Goal: Task Accomplishment & Management: Manage account settings

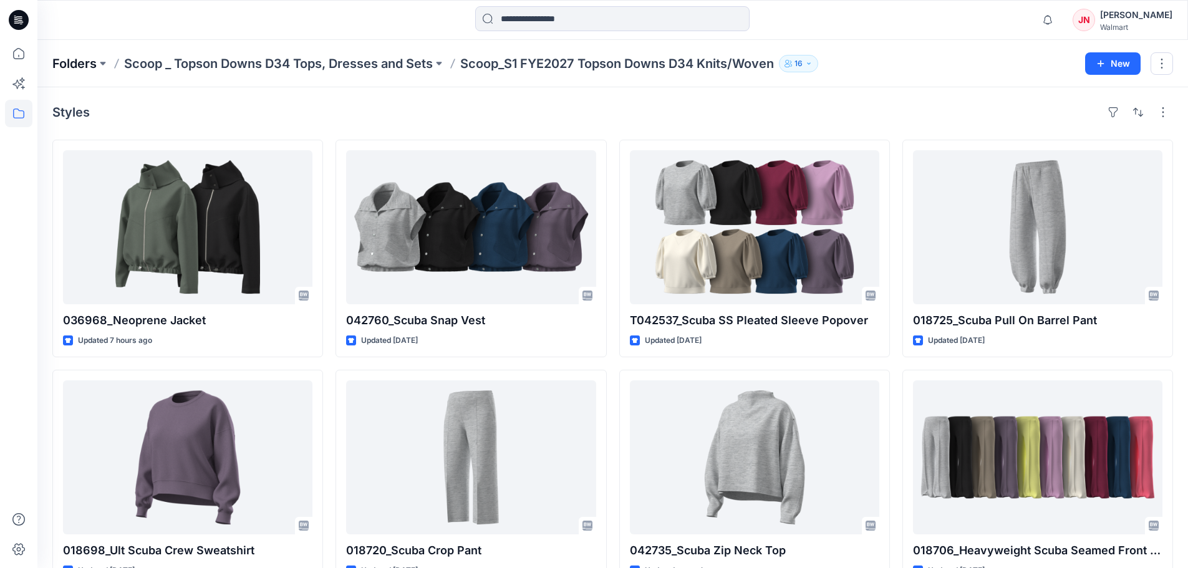
click at [94, 59] on p "Folders" at bounding box center [74, 63] width 44 height 17
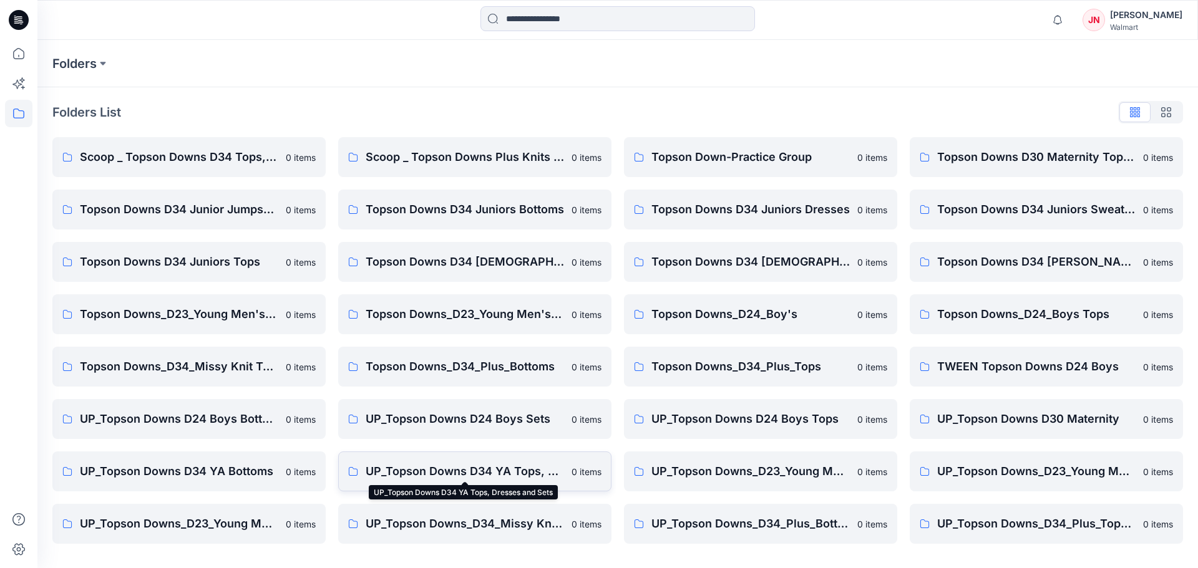
click at [507, 472] on p "UP_Topson Downs D34 YA Tops, Dresses and Sets" at bounding box center [464, 471] width 198 height 17
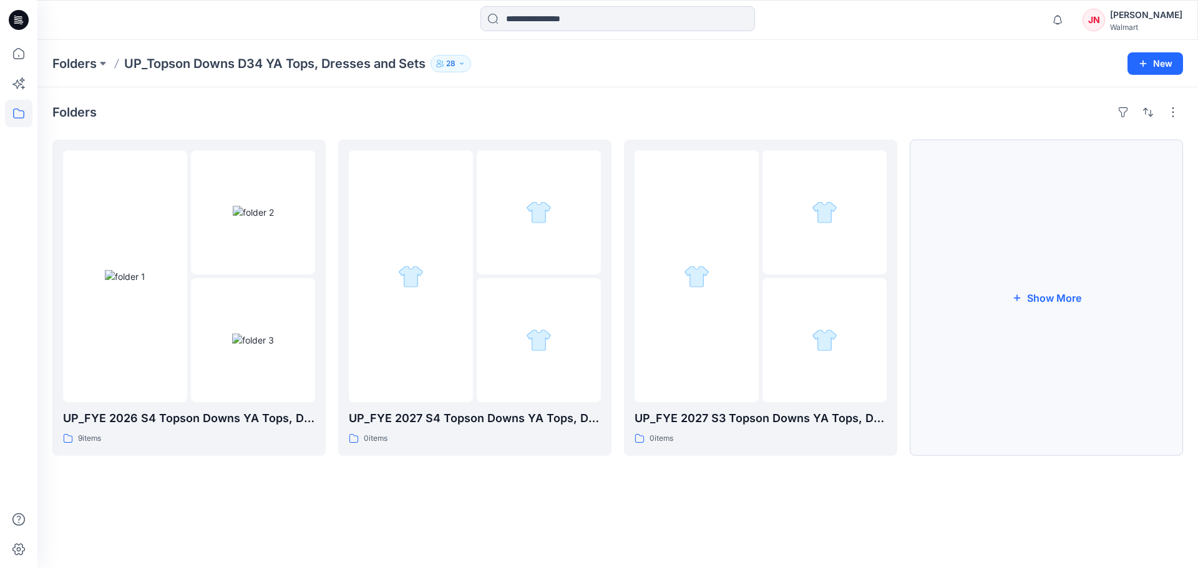
click at [961, 398] on button "Show More" at bounding box center [1045, 298] width 273 height 316
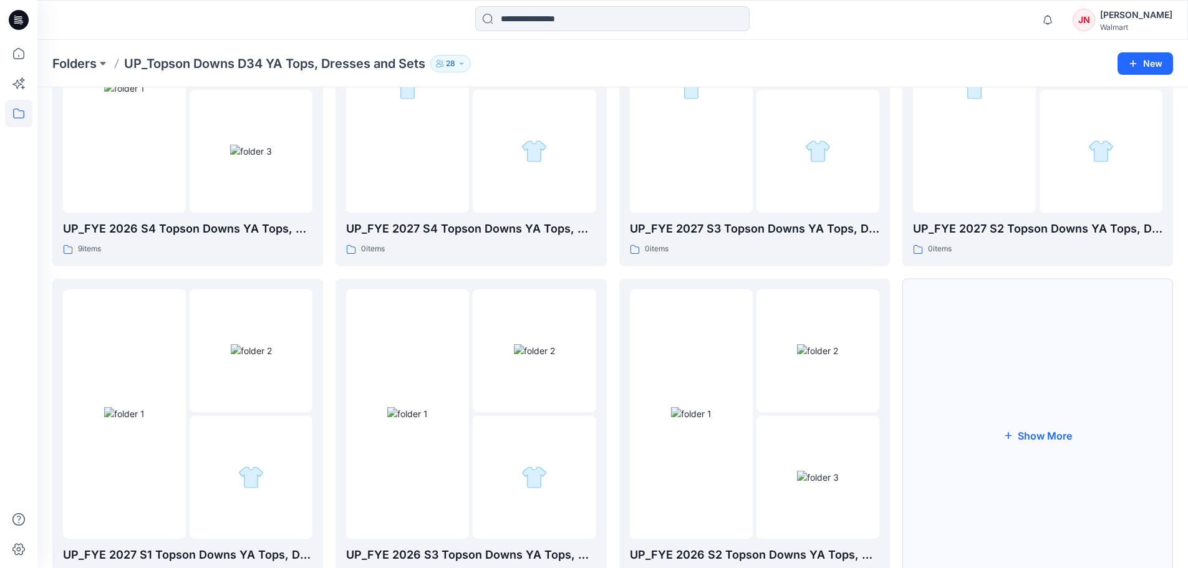
scroll to position [246, 0]
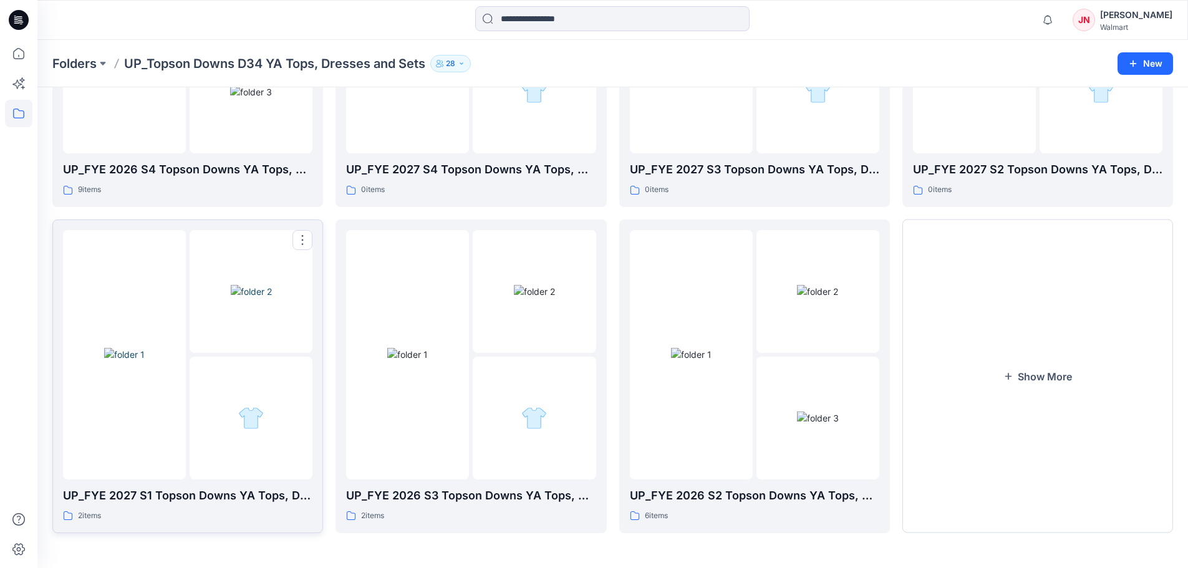
click at [124, 465] on div at bounding box center [124, 354] width 123 height 249
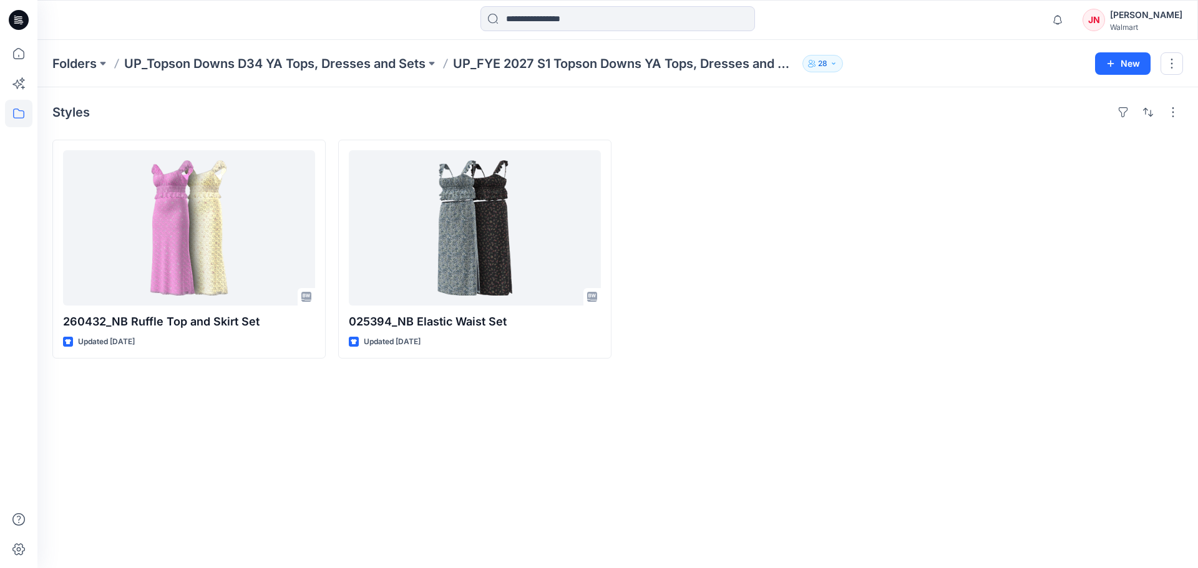
click at [354, 458] on div "Styles 260432_NB Ruffle Top and Skirt Set Updated 9 days ago 025394_NB Elastic …" at bounding box center [617, 327] width 1160 height 481
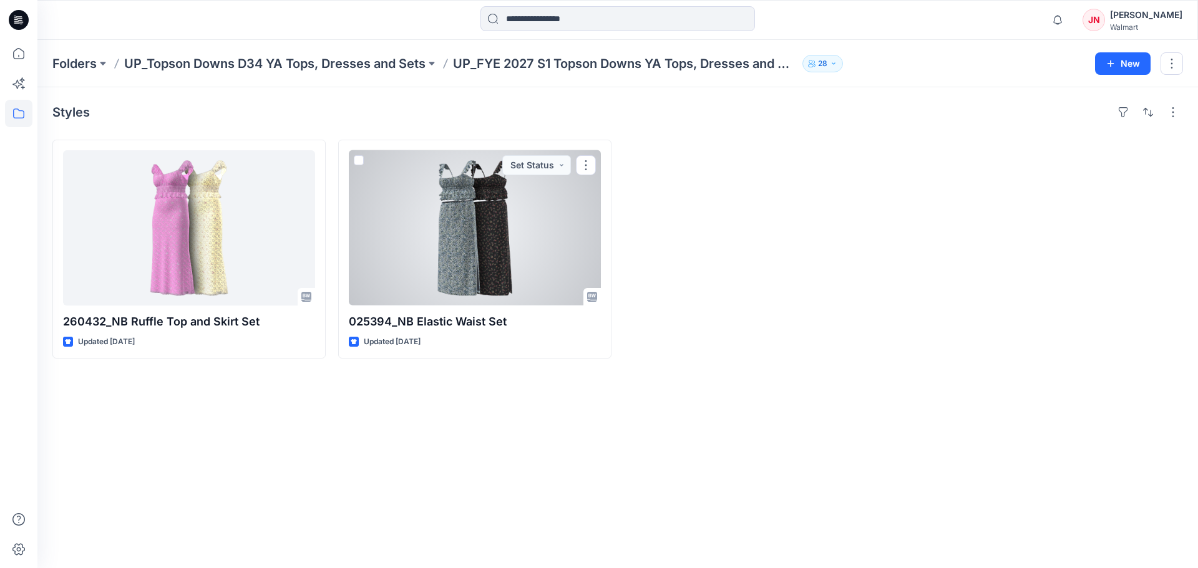
click at [479, 213] on div at bounding box center [475, 227] width 252 height 155
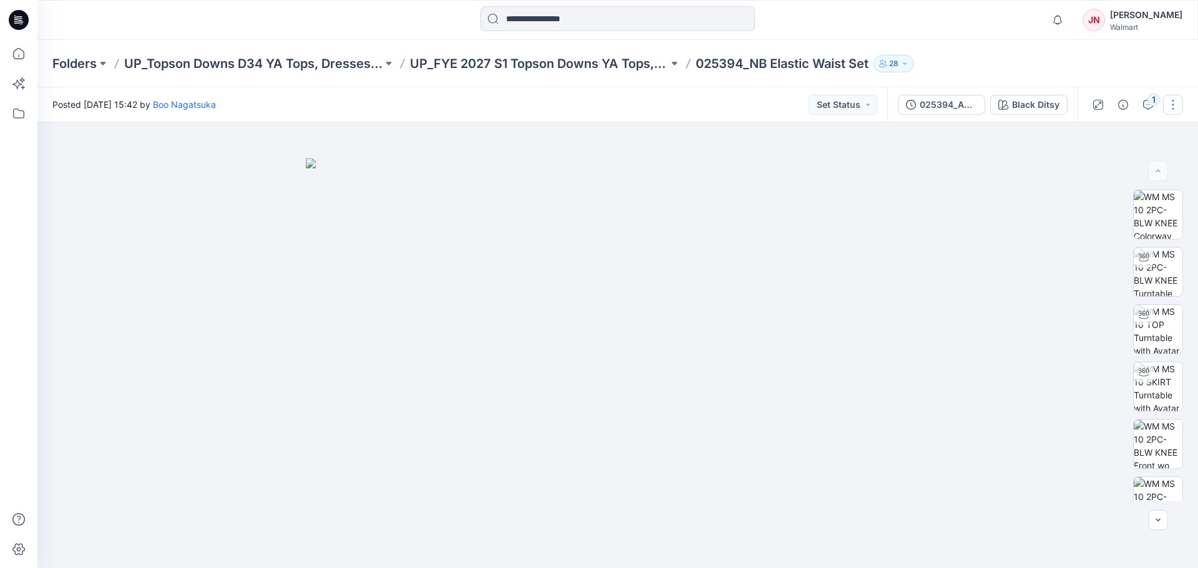
click at [1169, 107] on button "button" at bounding box center [1173, 105] width 20 height 20
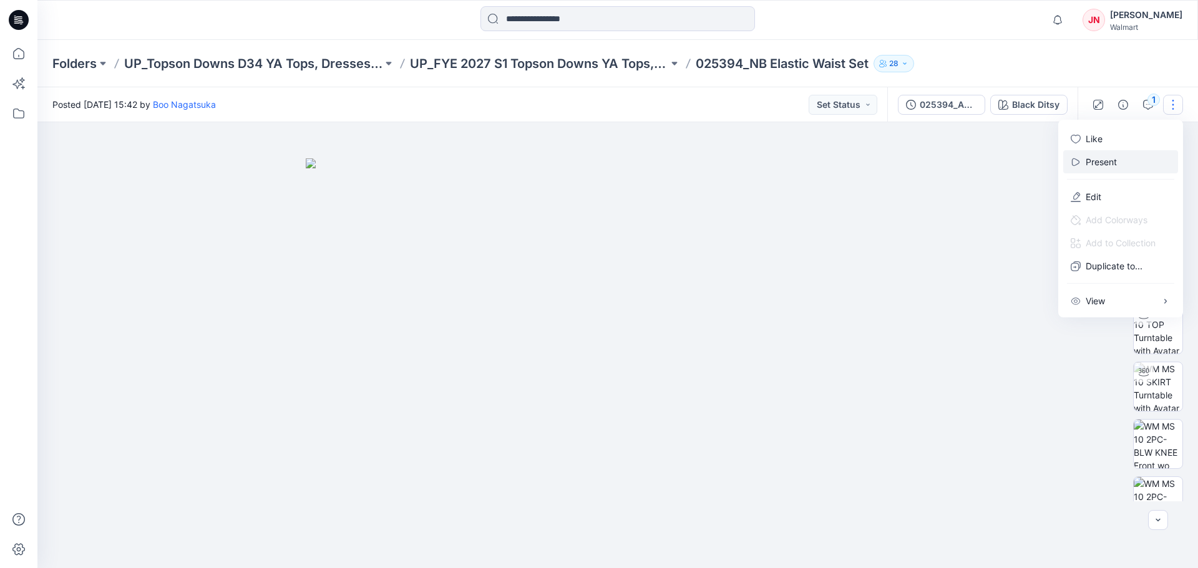
click at [1118, 155] on button "Present" at bounding box center [1120, 161] width 115 height 23
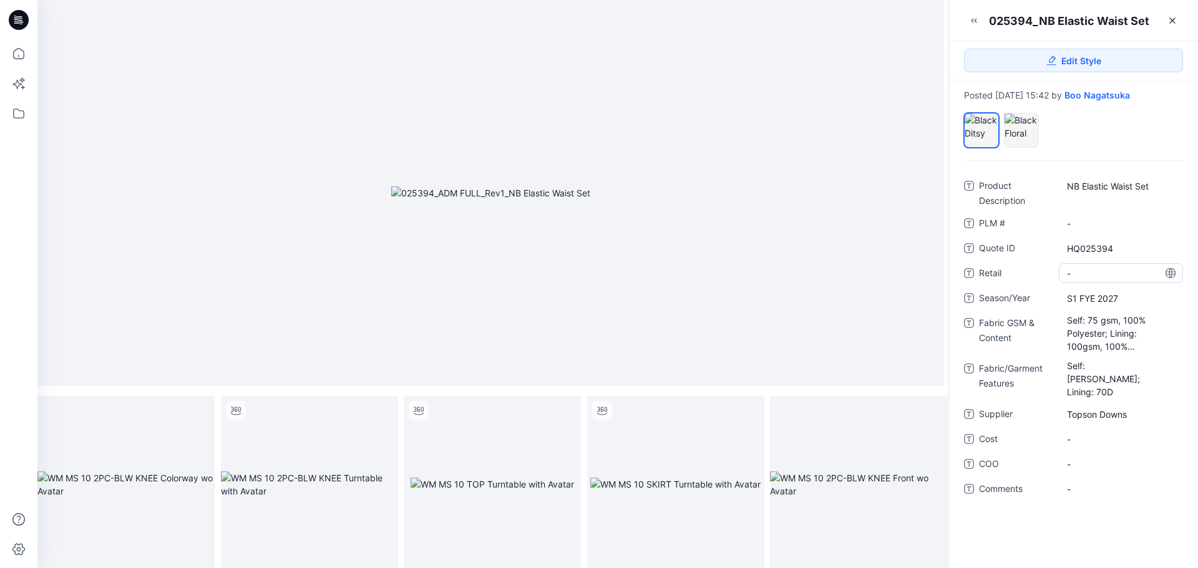
click at [1075, 272] on span "-" at bounding box center [1121, 273] width 108 height 13
type textarea "******"
click at [1098, 313] on div "Self: 75 gsm, 100% Polyester; Lining: 100gsm, 100% Polyester" at bounding box center [1120, 333] width 124 height 41
click at [1098, 323] on textarea "**********" at bounding box center [1120, 332] width 124 height 39
click at [1144, 323] on textarea "**********" at bounding box center [1120, 332] width 124 height 39
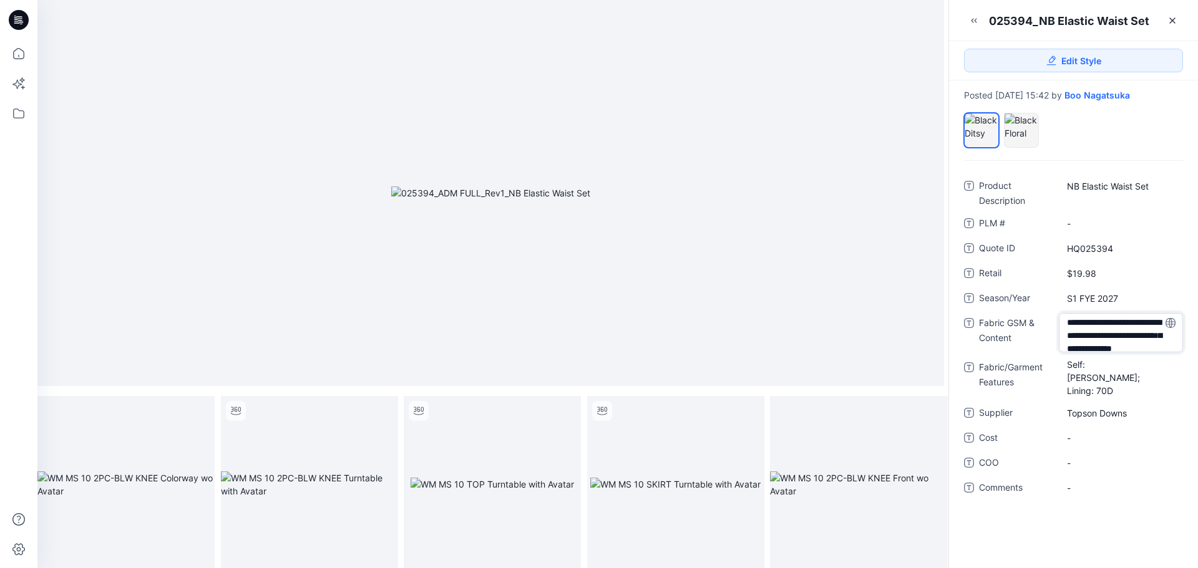
scroll to position [2, 0]
type textarea "**********"
click at [1089, 433] on span "-" at bounding box center [1121, 439] width 108 height 13
type textarea "*****"
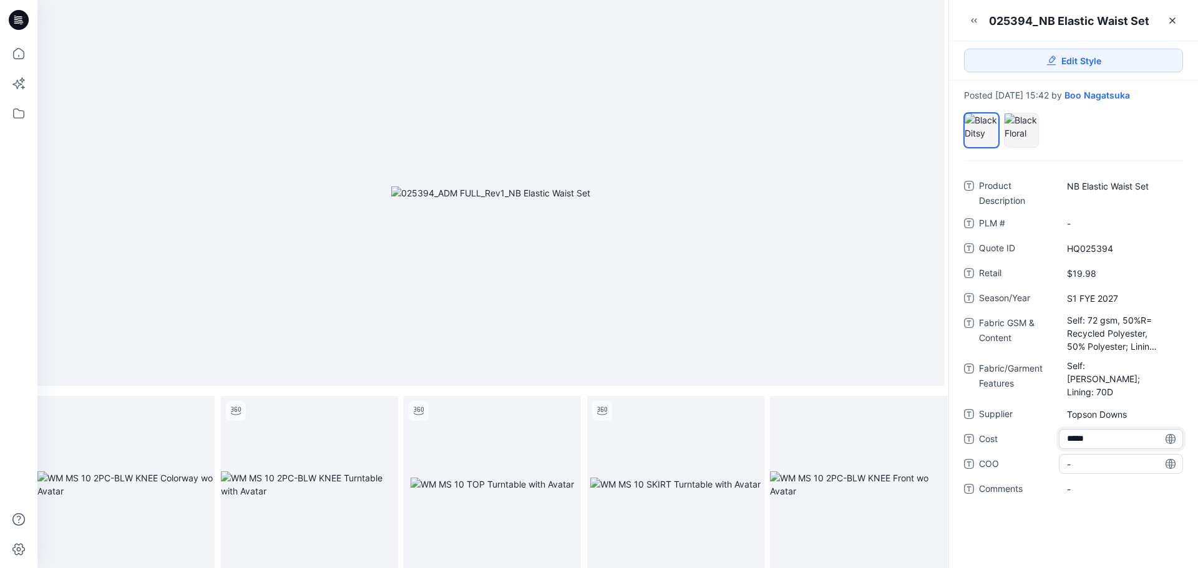
click at [1071, 458] on span "-" at bounding box center [1121, 464] width 108 height 13
type textarea "*****"
click at [1075, 516] on div "Product Description NB Elastic Waist Set PLM # - Quote ID HQ025394 Retail $19.9…" at bounding box center [1073, 364] width 249 height 407
click at [1169, 21] on icon at bounding box center [1172, 21] width 10 height 10
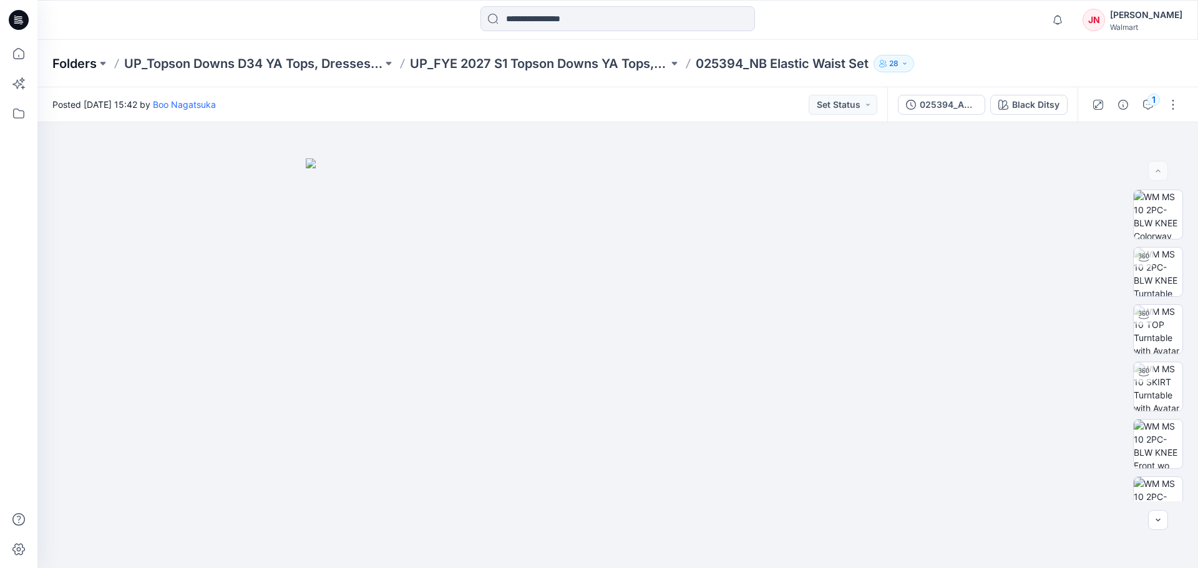
click at [84, 67] on p "Folders" at bounding box center [74, 63] width 44 height 17
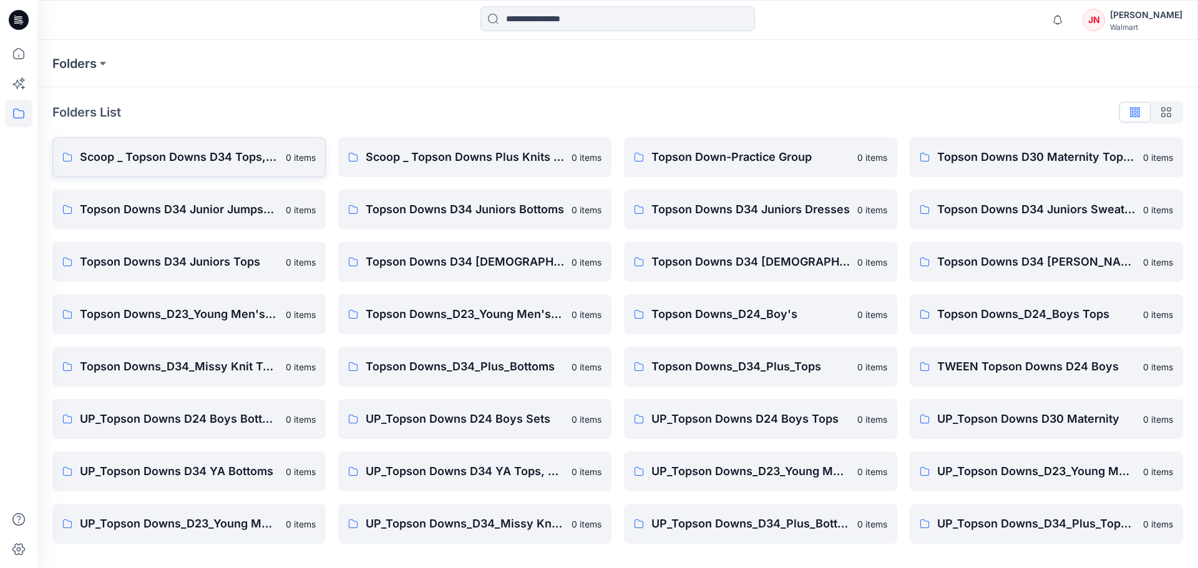
click at [222, 152] on p "Scoop _ Topson Downs D34 Tops, Dresses and Sets" at bounding box center [179, 156] width 198 height 17
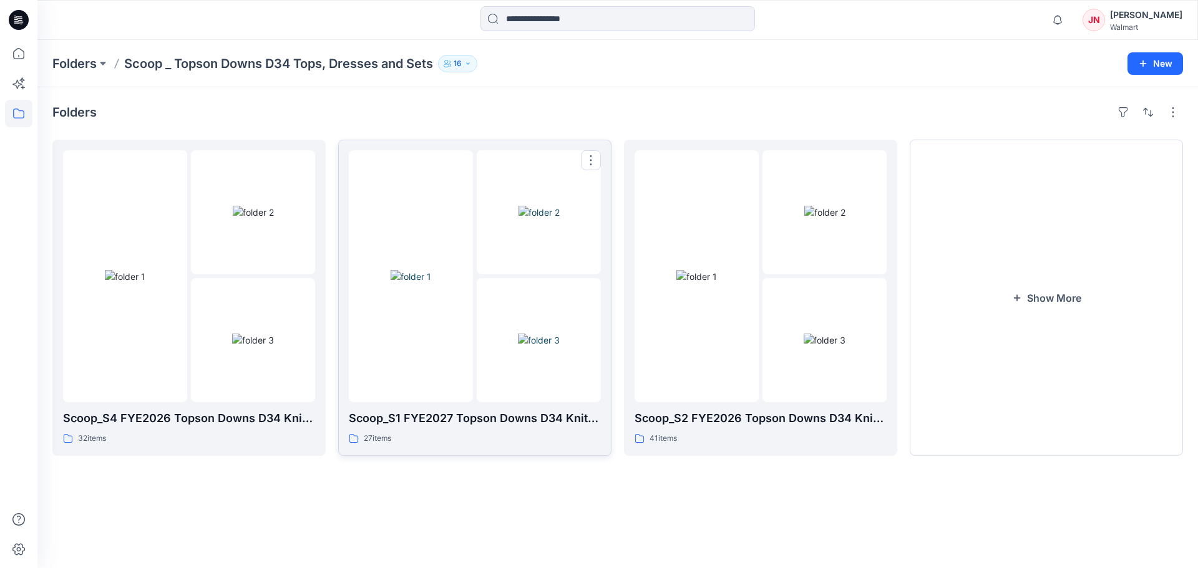
click at [412, 440] on div "27 items" at bounding box center [475, 438] width 252 height 13
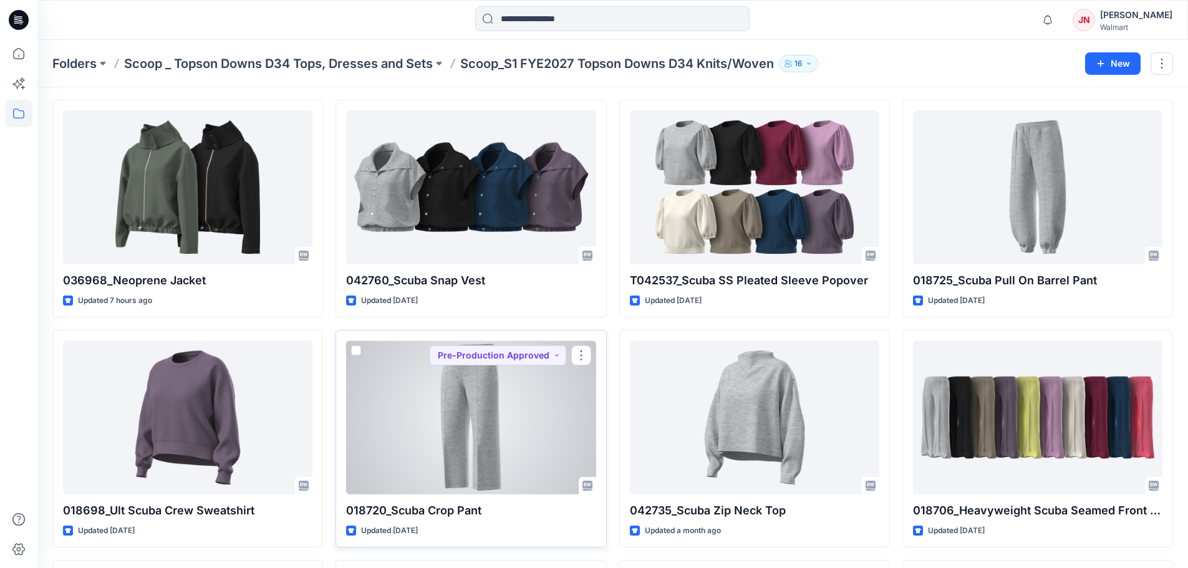
scroll to position [62, 0]
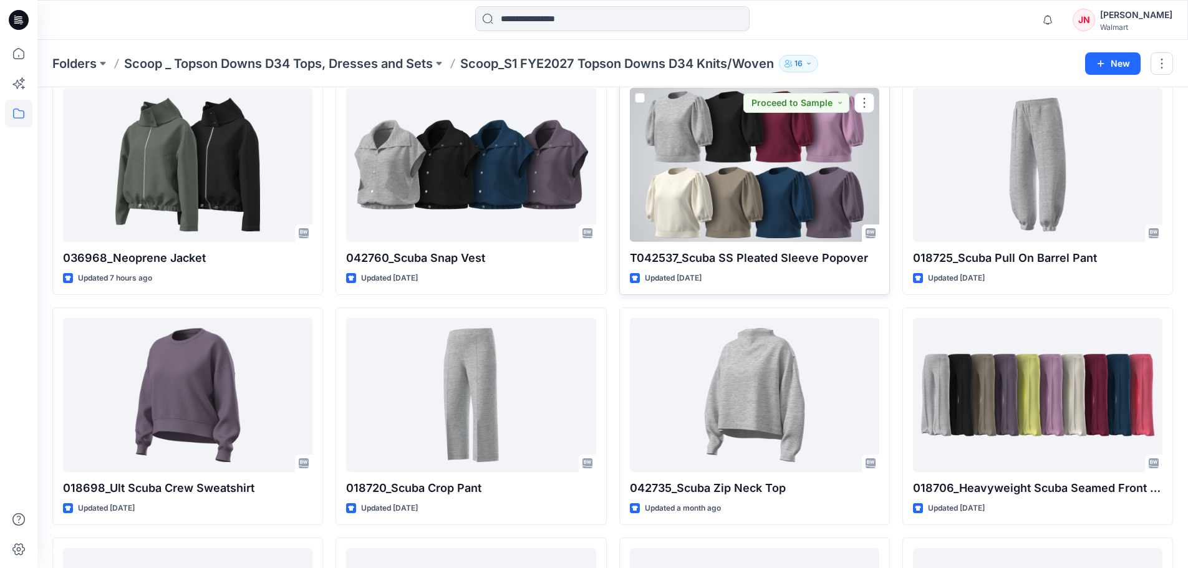
click at [747, 234] on div at bounding box center [754, 165] width 249 height 154
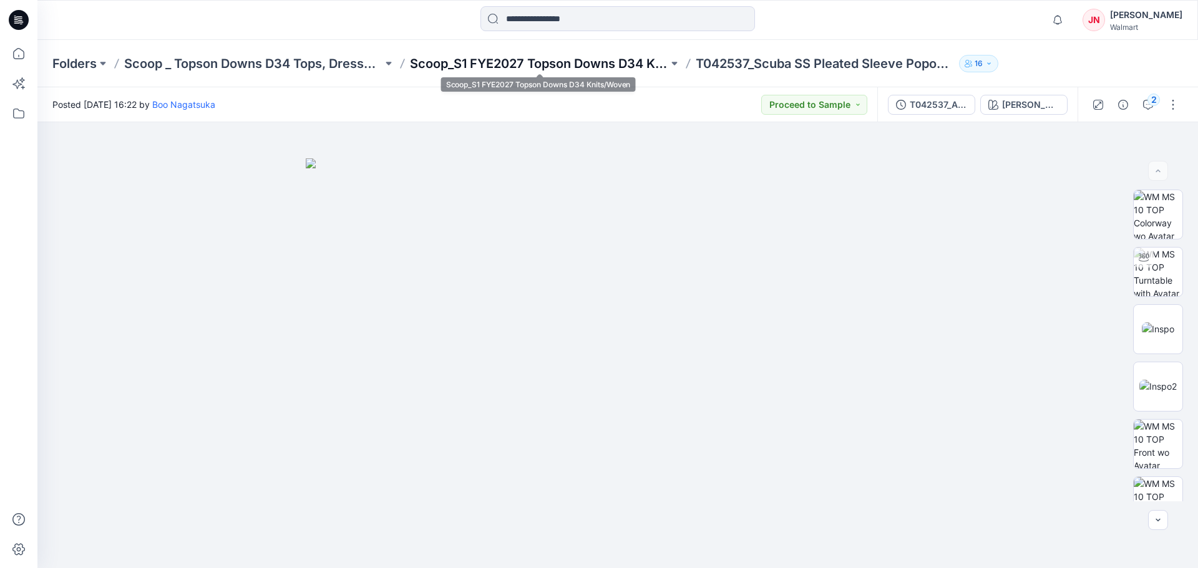
click at [487, 70] on p "Scoop_S1 FYE2027 Topson Downs D34 Knits/Woven" at bounding box center [539, 63] width 258 height 17
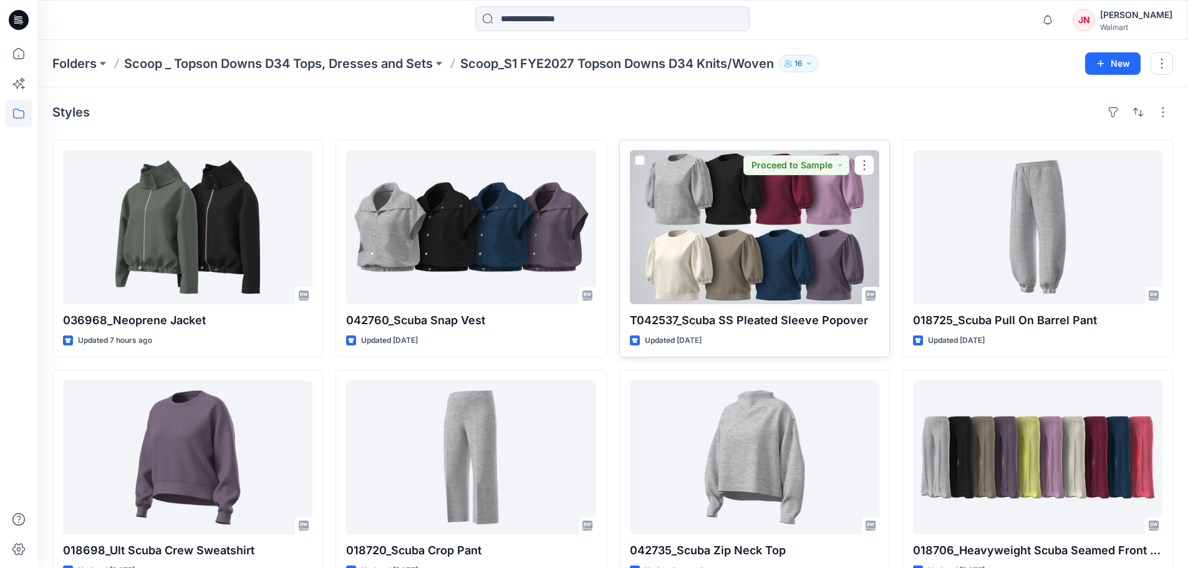
click at [725, 248] on div at bounding box center [754, 227] width 249 height 154
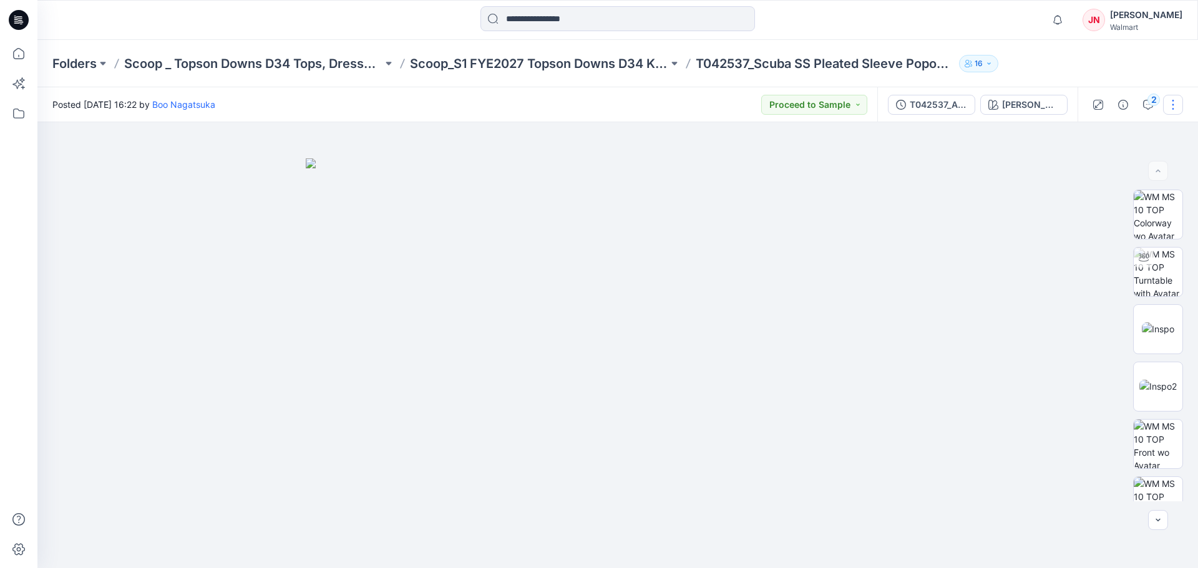
click at [1172, 109] on button "button" at bounding box center [1173, 105] width 20 height 20
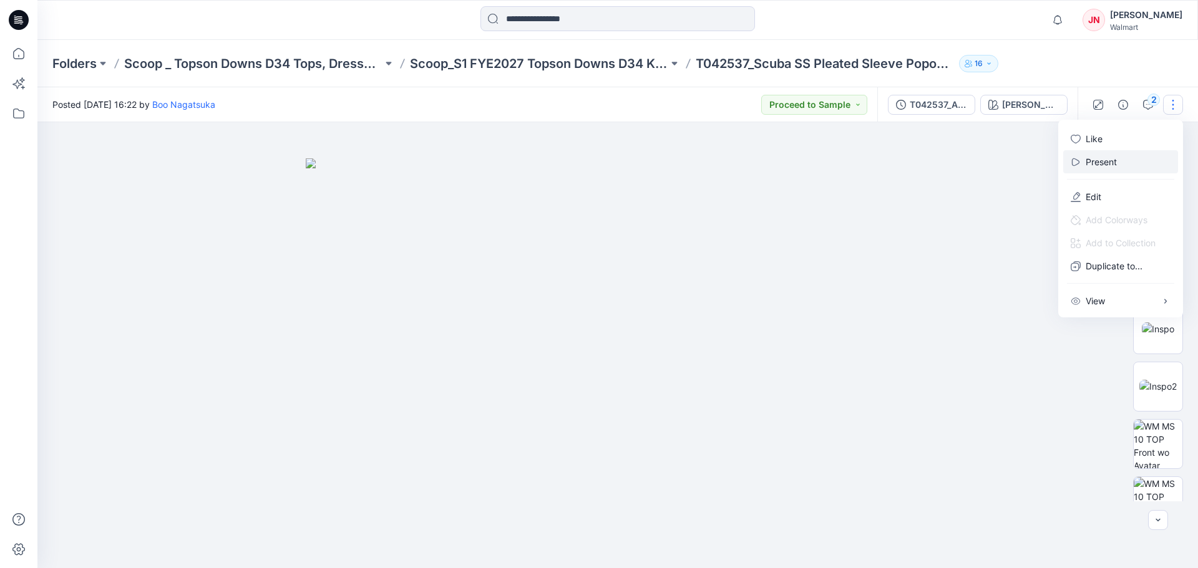
click at [1119, 160] on button "Present" at bounding box center [1120, 161] width 115 height 23
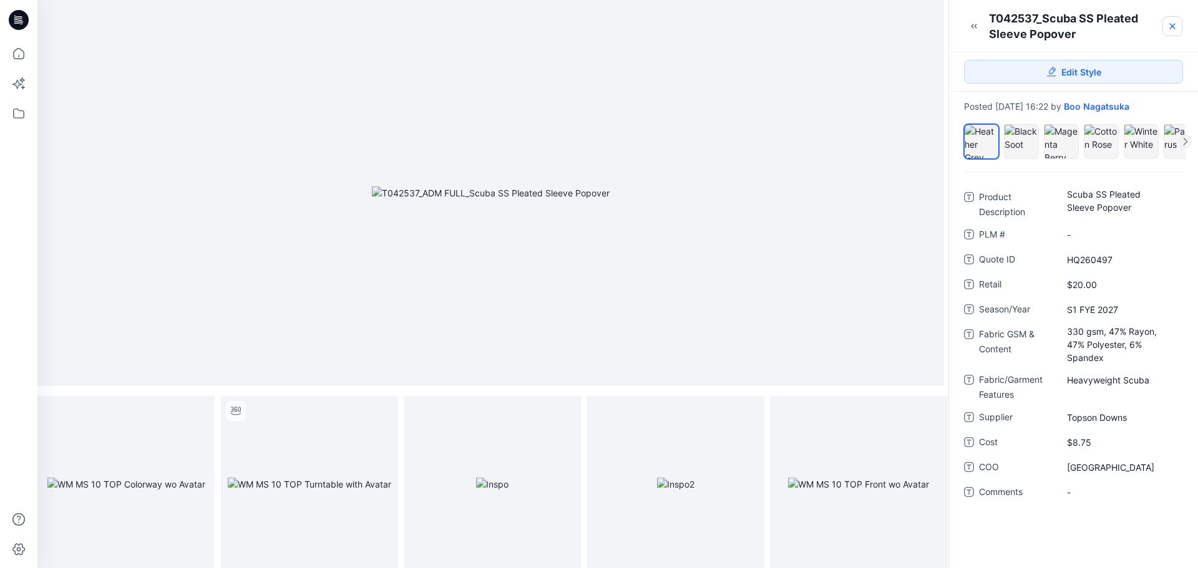
click at [1168, 26] on icon at bounding box center [1172, 26] width 10 height 10
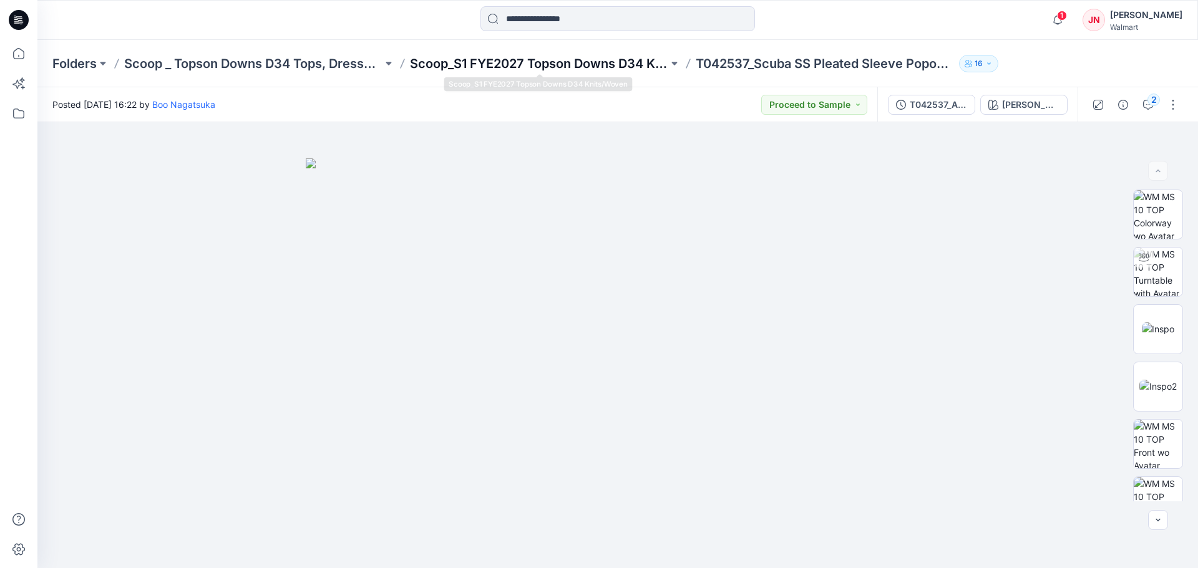
click at [457, 65] on p "Scoop_S1 FYE2027 Topson Downs D34 Knits/Woven" at bounding box center [539, 63] width 258 height 17
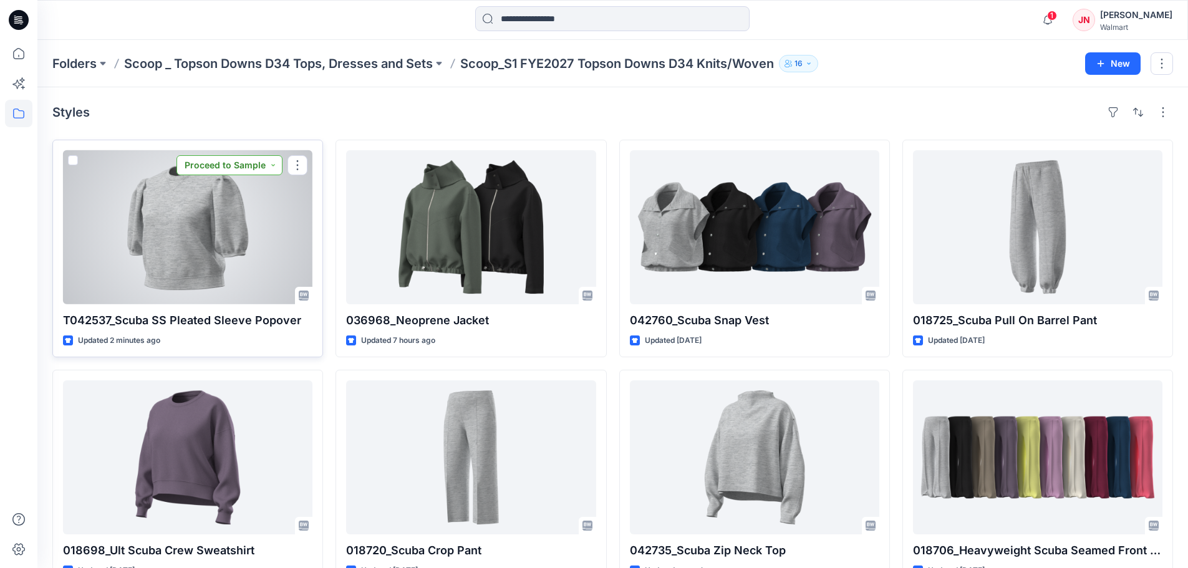
click at [231, 167] on button "Proceed to Sample" at bounding box center [230, 165] width 106 height 20
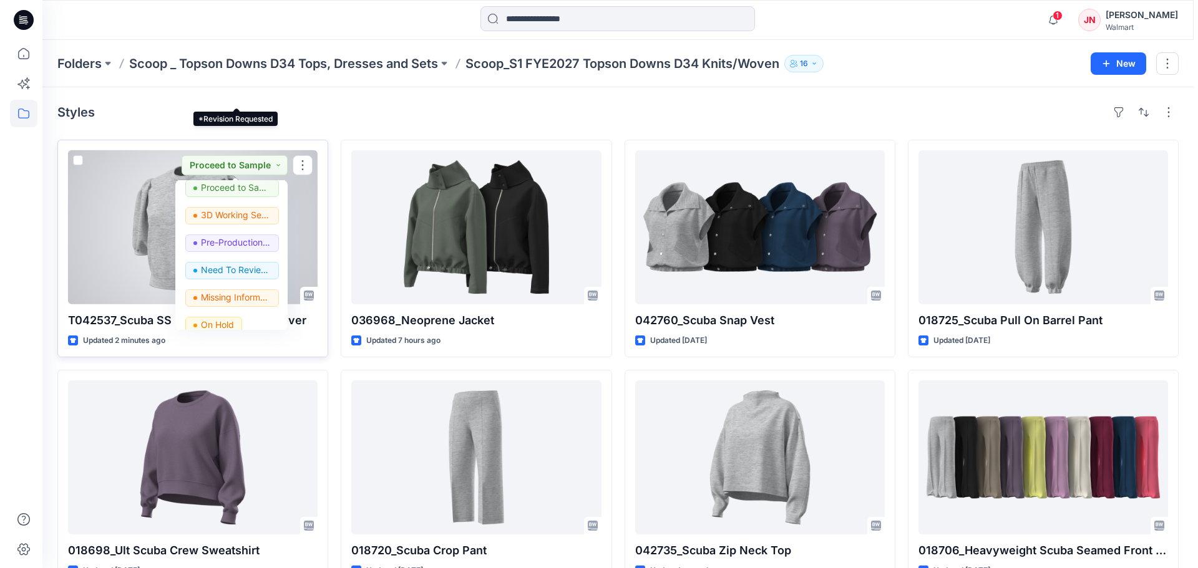
scroll to position [125, 0]
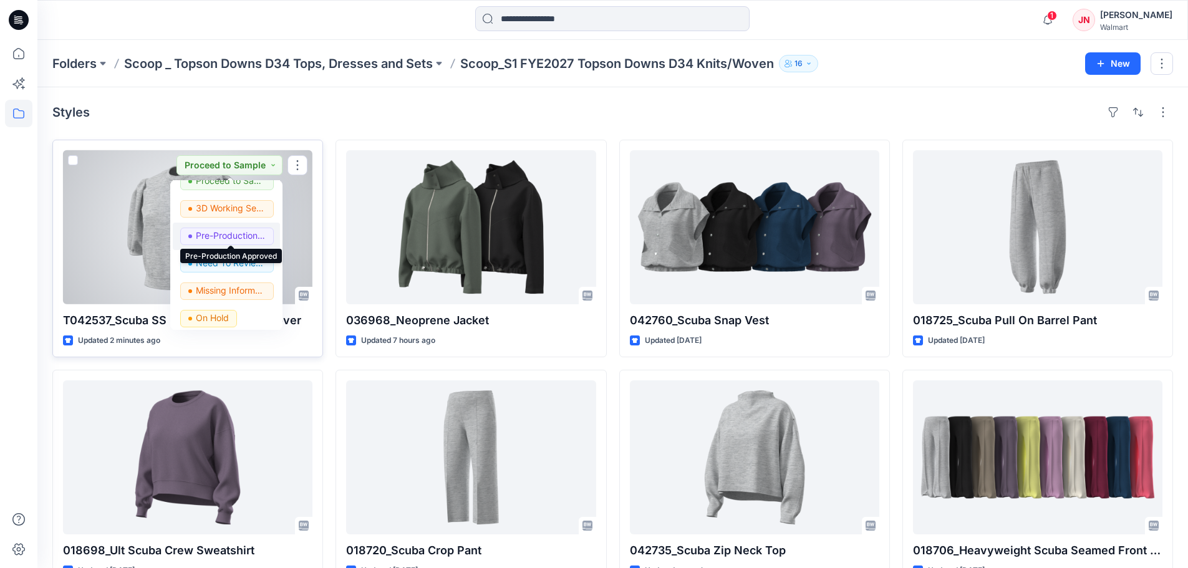
click at [225, 231] on p "Pre-Production Approved" at bounding box center [231, 236] width 70 height 16
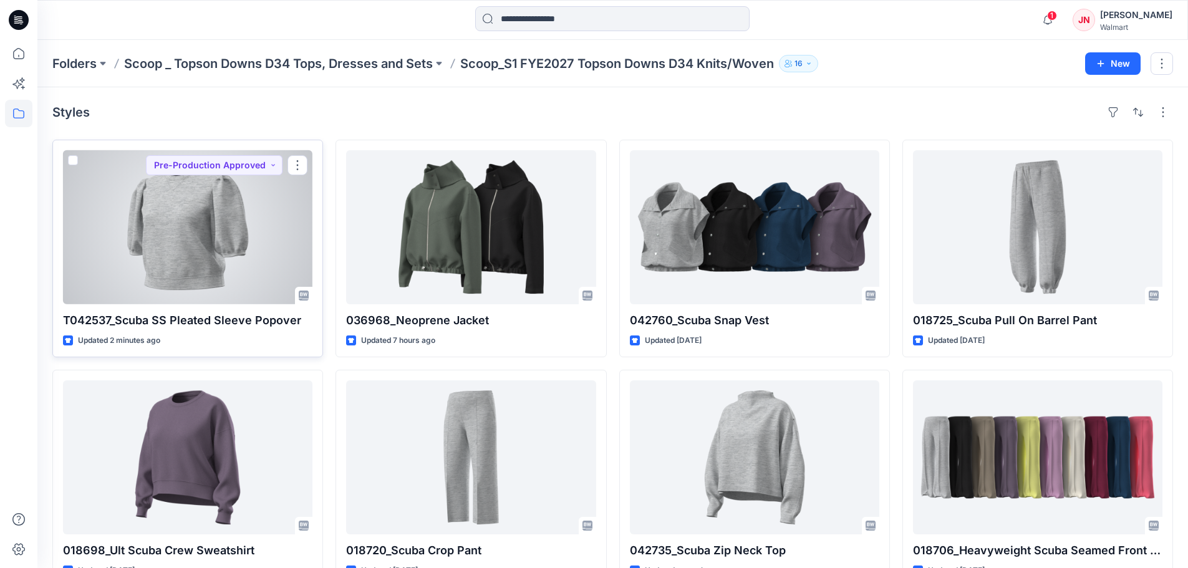
click at [240, 235] on div at bounding box center [187, 227] width 249 height 154
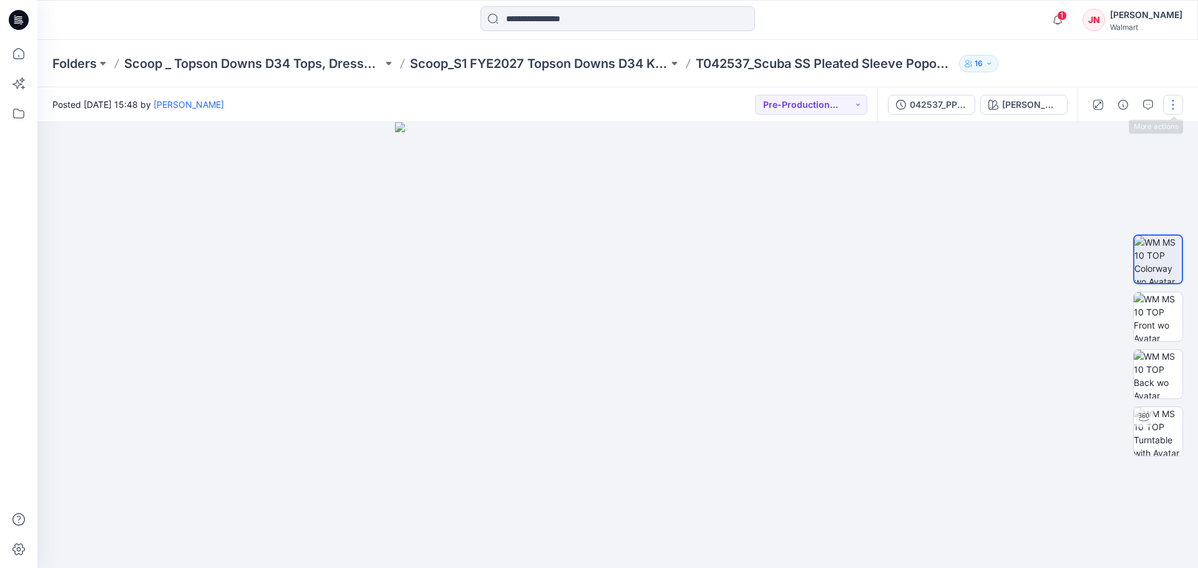
click at [1169, 104] on button "button" at bounding box center [1173, 105] width 20 height 20
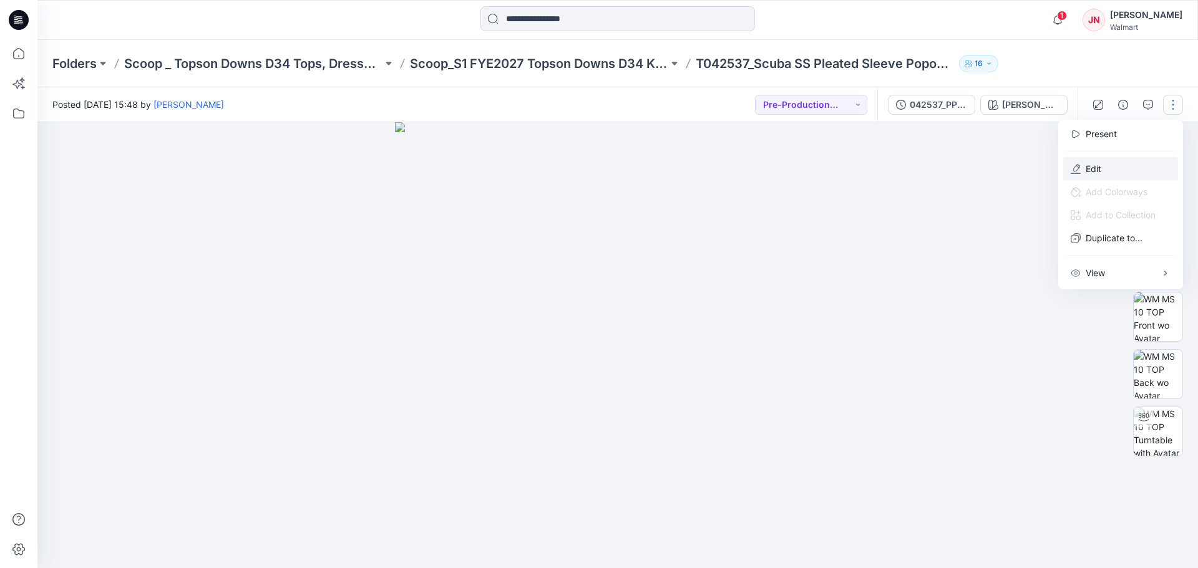
click at [1105, 165] on button "Edit" at bounding box center [1120, 168] width 115 height 23
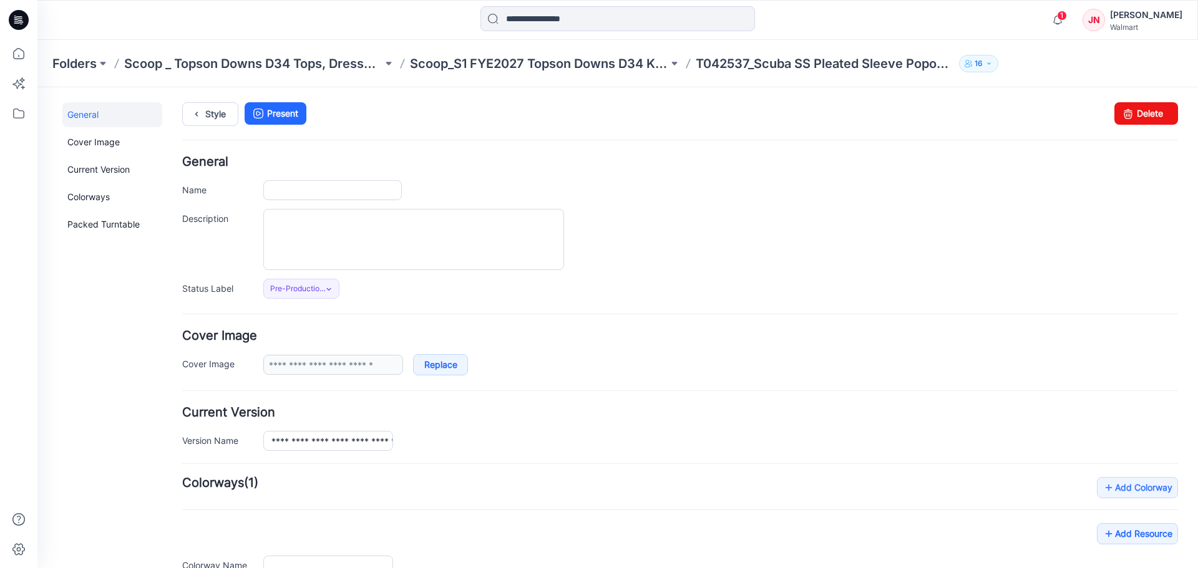
type input "**********"
click at [307, 191] on input "**********" at bounding box center [332, 190] width 138 height 20
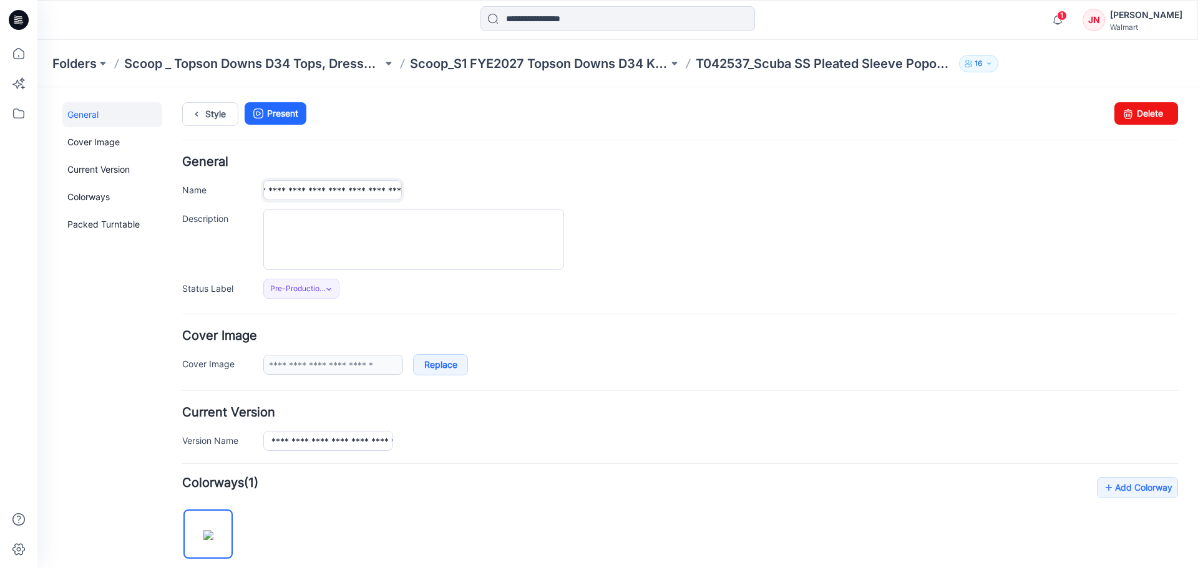
click at [369, 190] on input "**********" at bounding box center [332, 190] width 138 height 20
type input "**********"
click at [560, 315] on form "**********" at bounding box center [679, 545] width 995 height 778
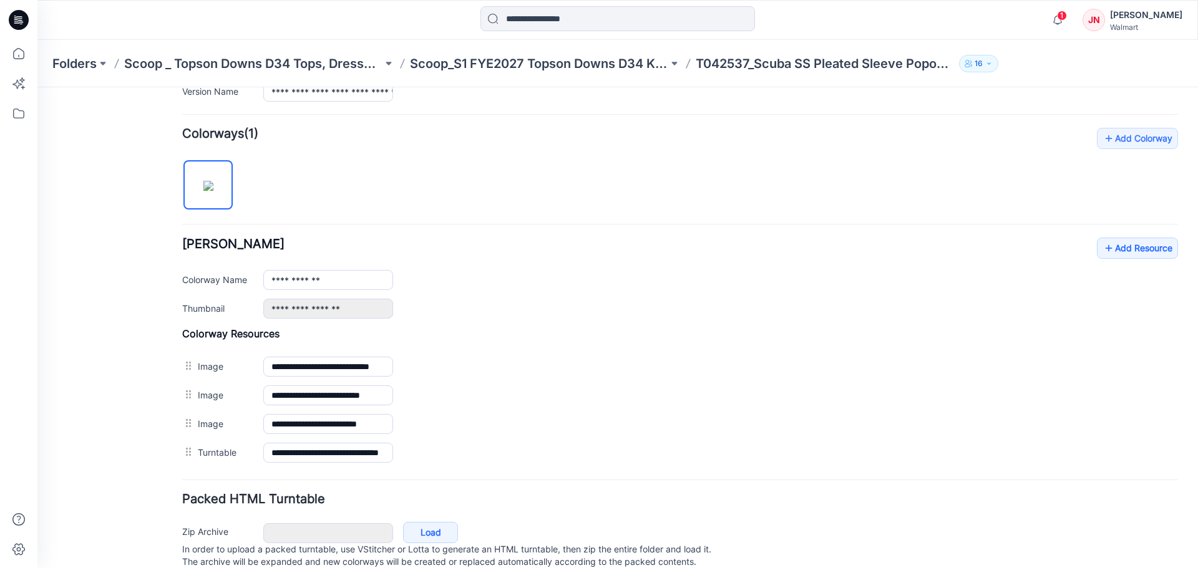
scroll to position [391, 0]
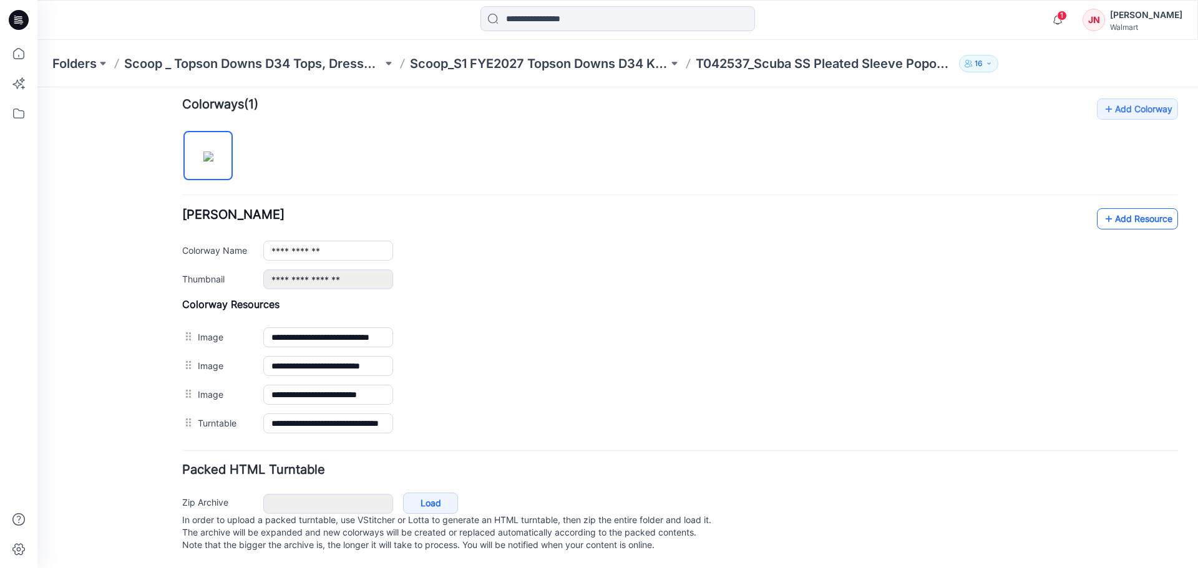
click at [1127, 214] on link "Add Resource" at bounding box center [1136, 218] width 81 height 21
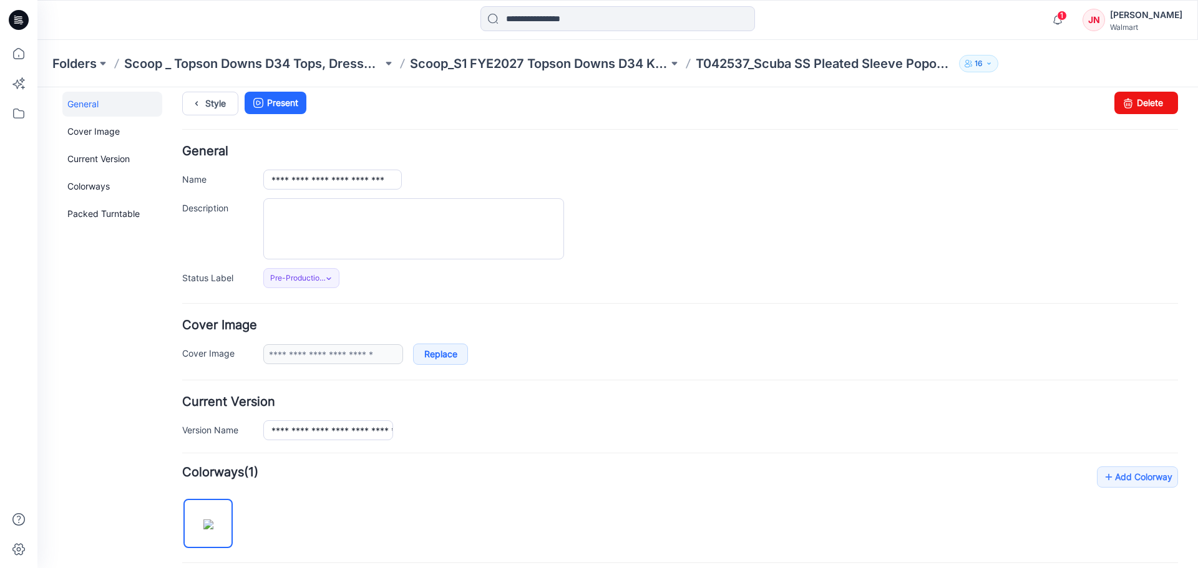
scroll to position [0, 0]
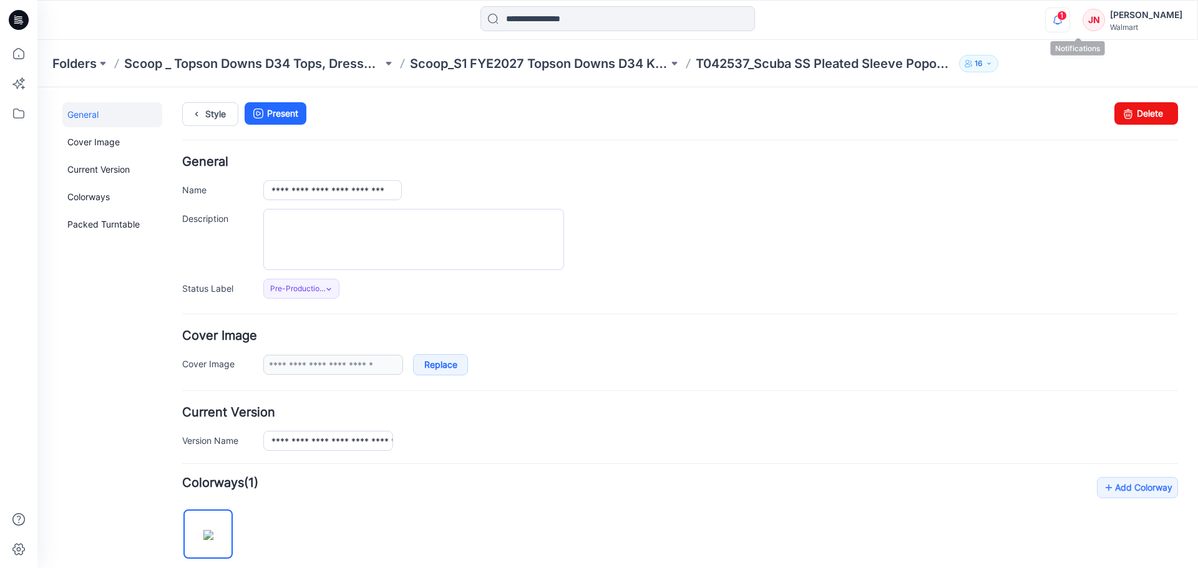
click at [1069, 21] on icon "button" at bounding box center [1057, 19] width 24 height 25
click at [911, 11] on div "Notifications Your style 042537_Scuba Plt Slv Popover has been updated with 042…" at bounding box center [616, 19] width 1159 height 27
click at [1069, 19] on icon "button" at bounding box center [1057, 19] width 24 height 25
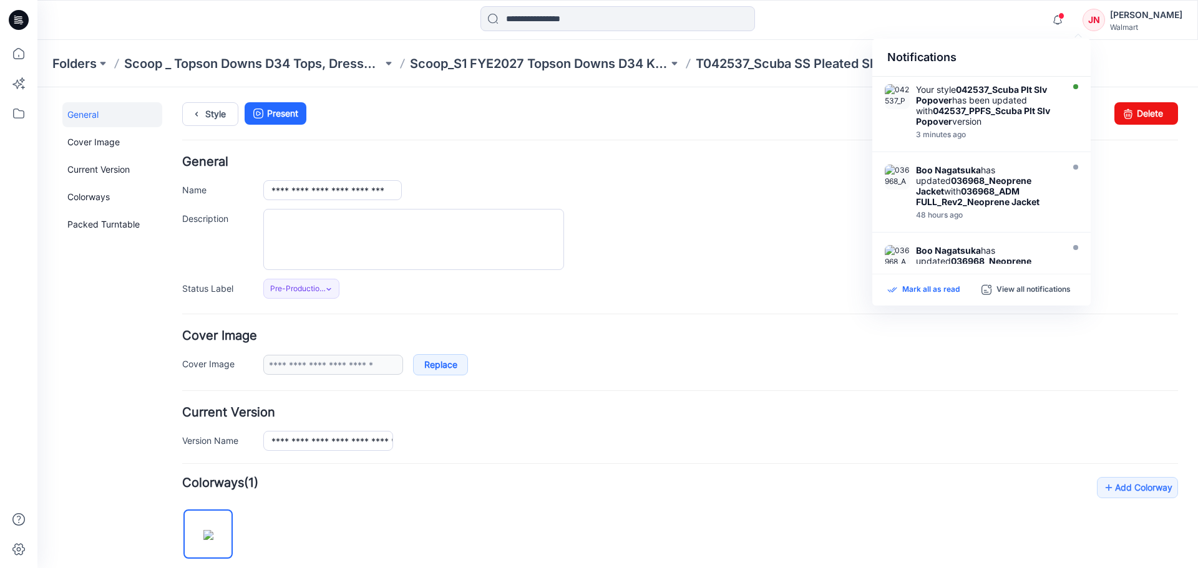
click at [921, 288] on p "Mark all as read" at bounding box center [930, 289] width 57 height 11
click at [903, 18] on div at bounding box center [617, 19] width 580 height 27
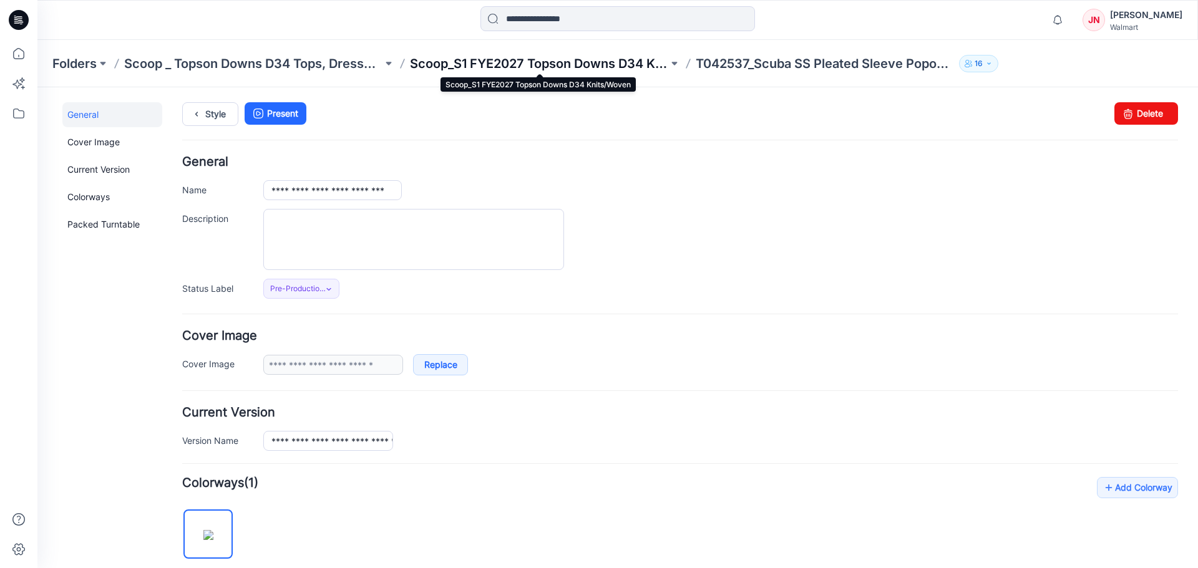
click at [607, 66] on p "Scoop_S1 FYE2027 Topson Downs D34 Knits/Woven" at bounding box center [539, 63] width 258 height 17
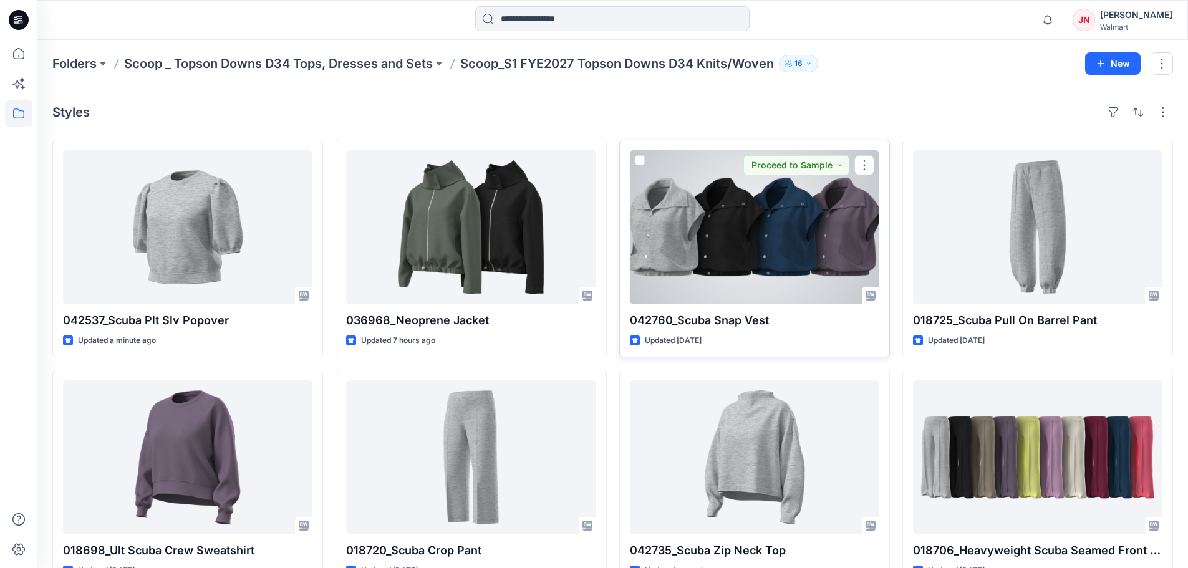
click at [747, 287] on div at bounding box center [754, 227] width 249 height 154
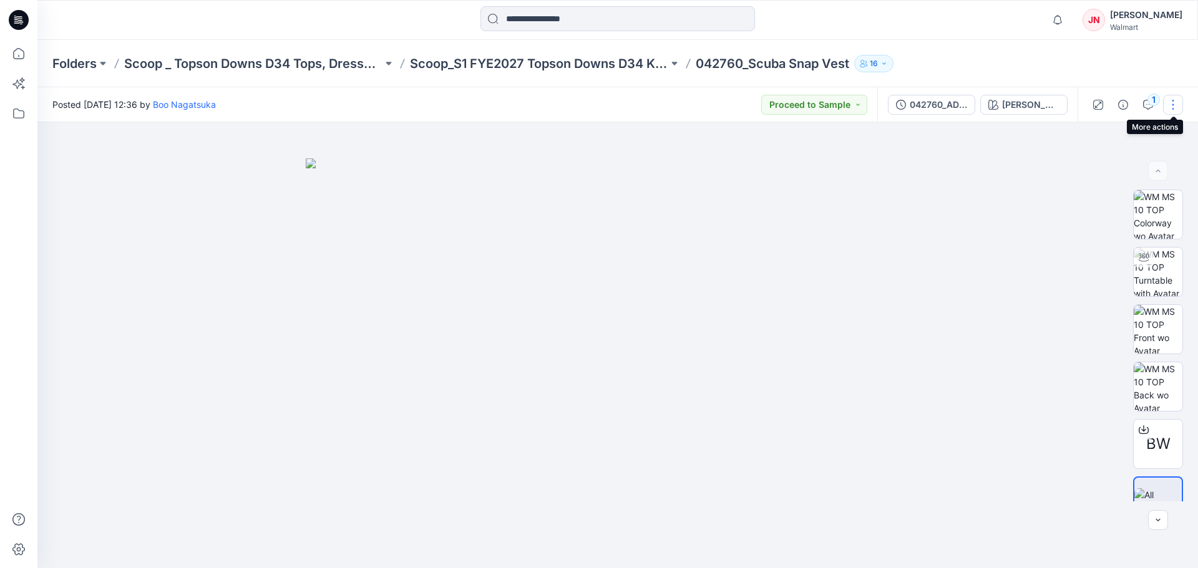
click at [1172, 99] on button "button" at bounding box center [1173, 105] width 20 height 20
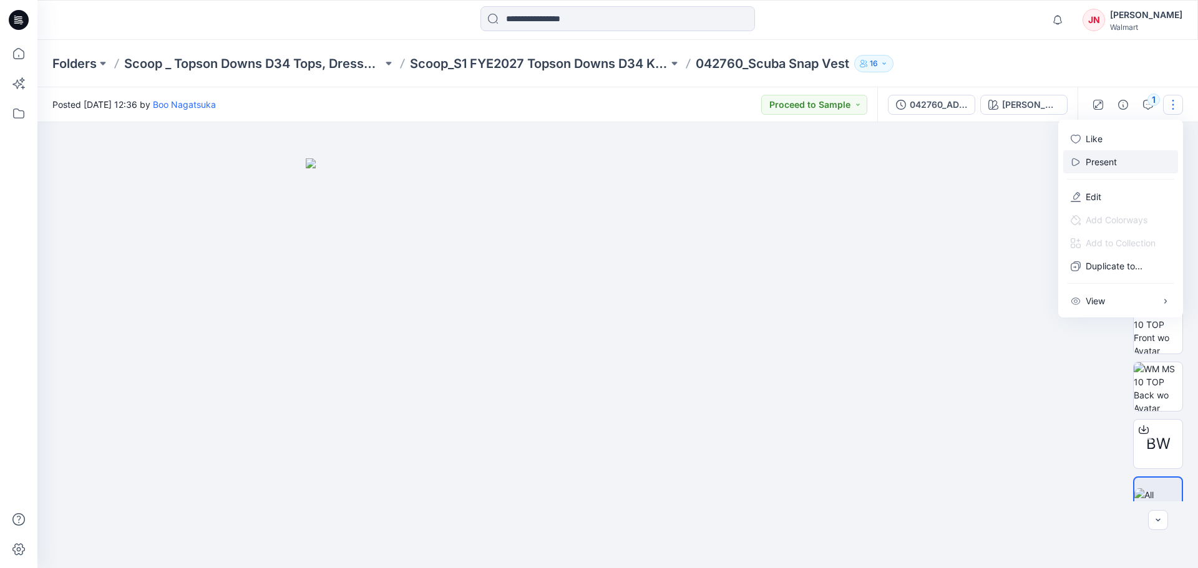
click at [1101, 160] on p "Present" at bounding box center [1100, 161] width 31 height 13
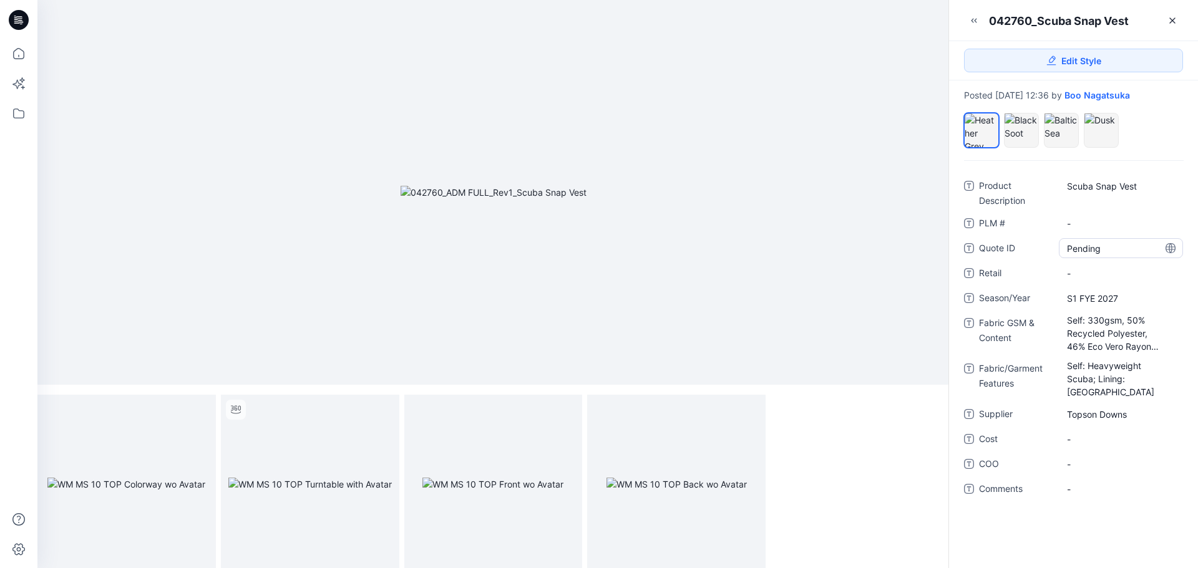
click at [1110, 249] on ID "Pending" at bounding box center [1121, 248] width 108 height 13
type textarea "*"
type textarea "********"
click at [1090, 279] on span "-" at bounding box center [1121, 273] width 108 height 13
type textarea "******"
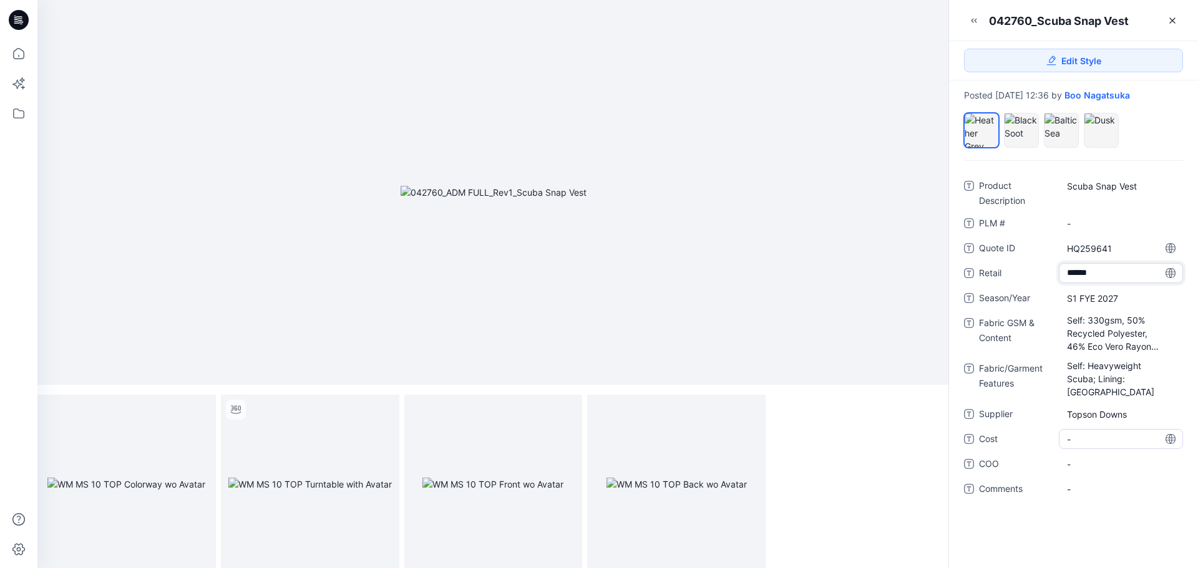
click at [1082, 433] on span "-" at bounding box center [1121, 439] width 108 height 13
type textarea "*****"
click at [1080, 458] on span "-" at bounding box center [1121, 464] width 108 height 13
type textarea "*******"
click at [1168, 21] on icon at bounding box center [1172, 21] width 10 height 10
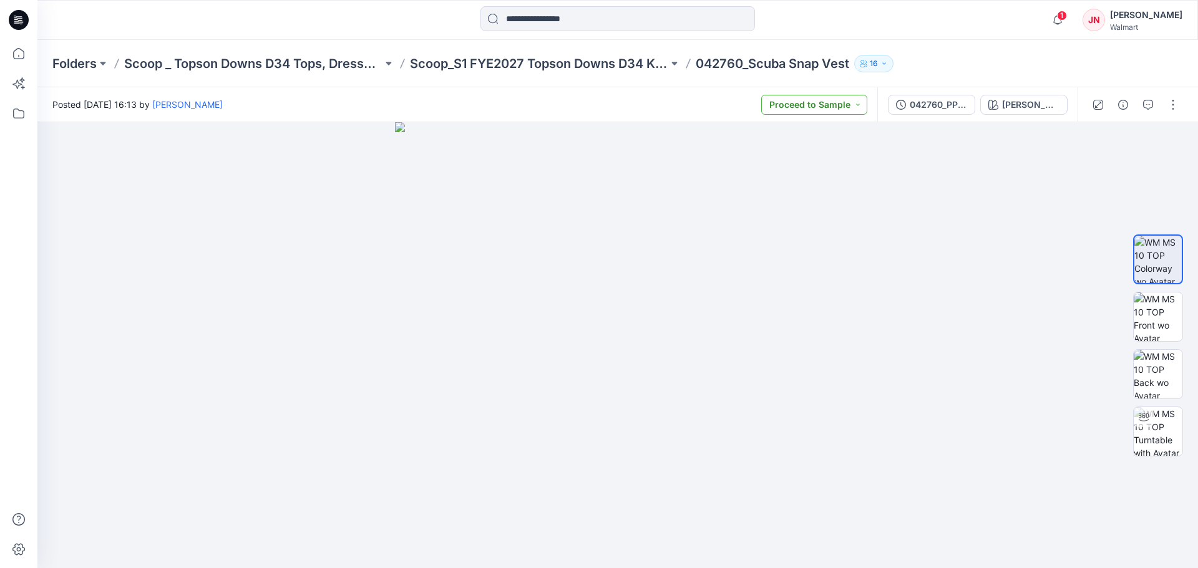
click at [789, 110] on button "Proceed to Sample" at bounding box center [814, 105] width 106 height 20
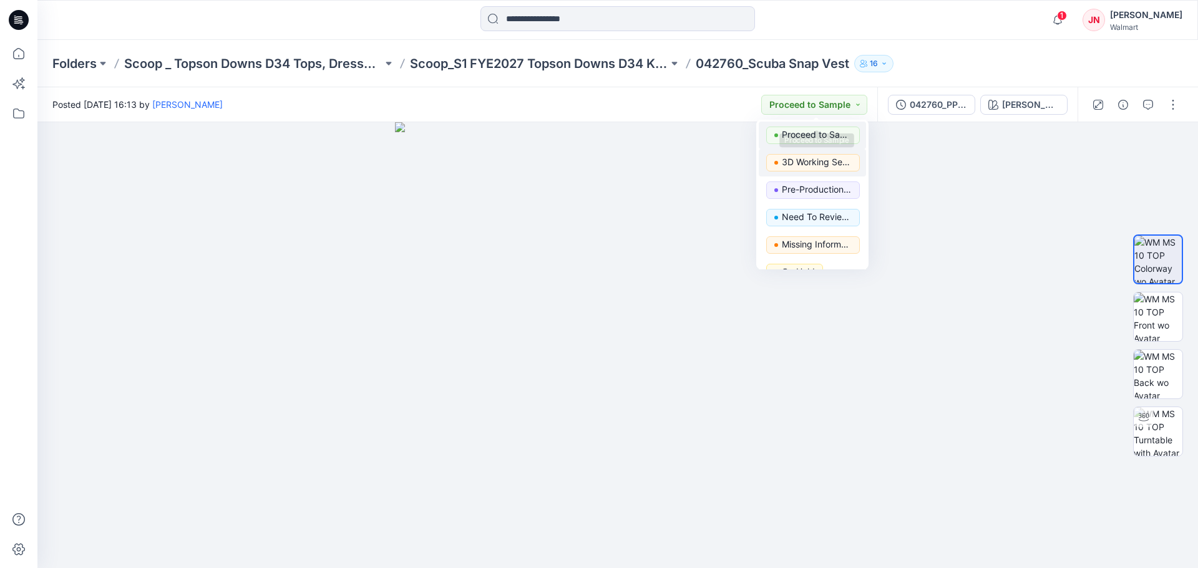
scroll to position [125, 0]
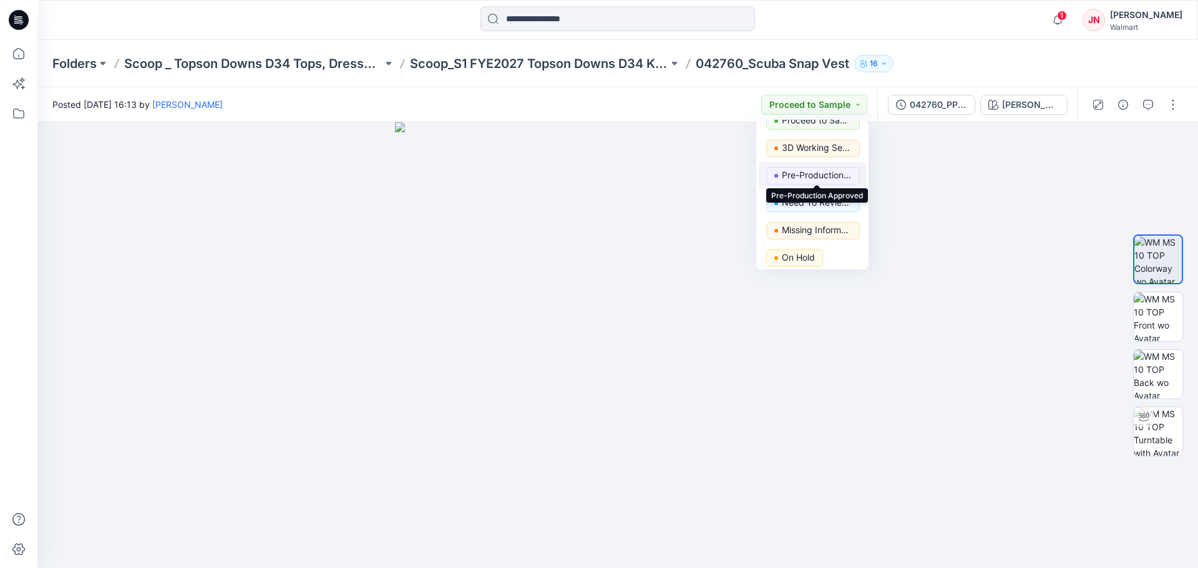
click at [789, 173] on p "Pre-Production Approved" at bounding box center [817, 175] width 70 height 16
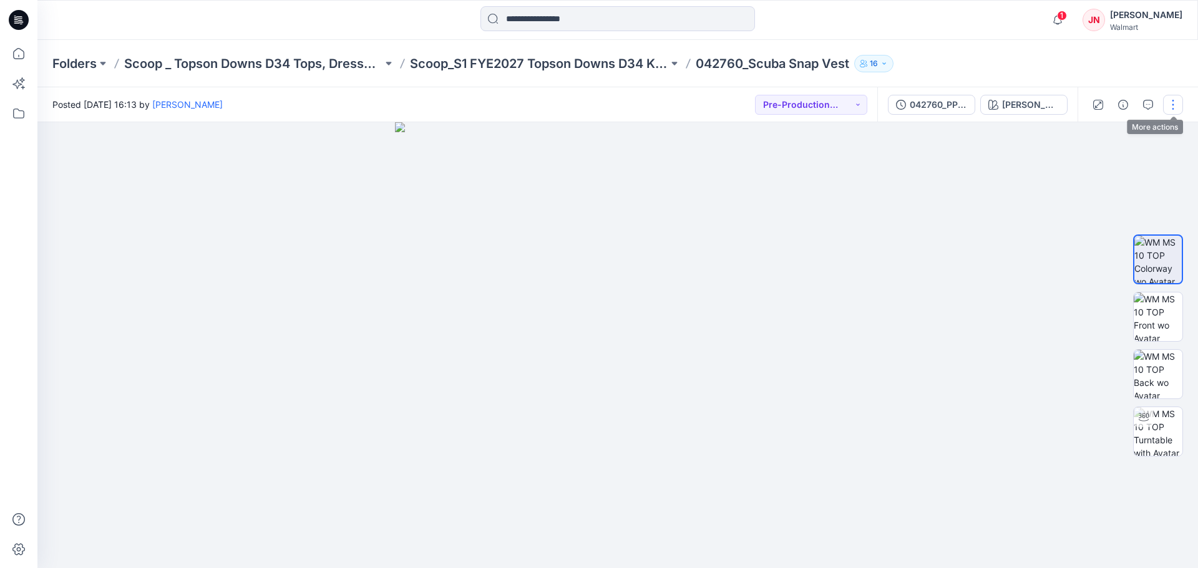
click at [1178, 97] on button "button" at bounding box center [1173, 105] width 20 height 20
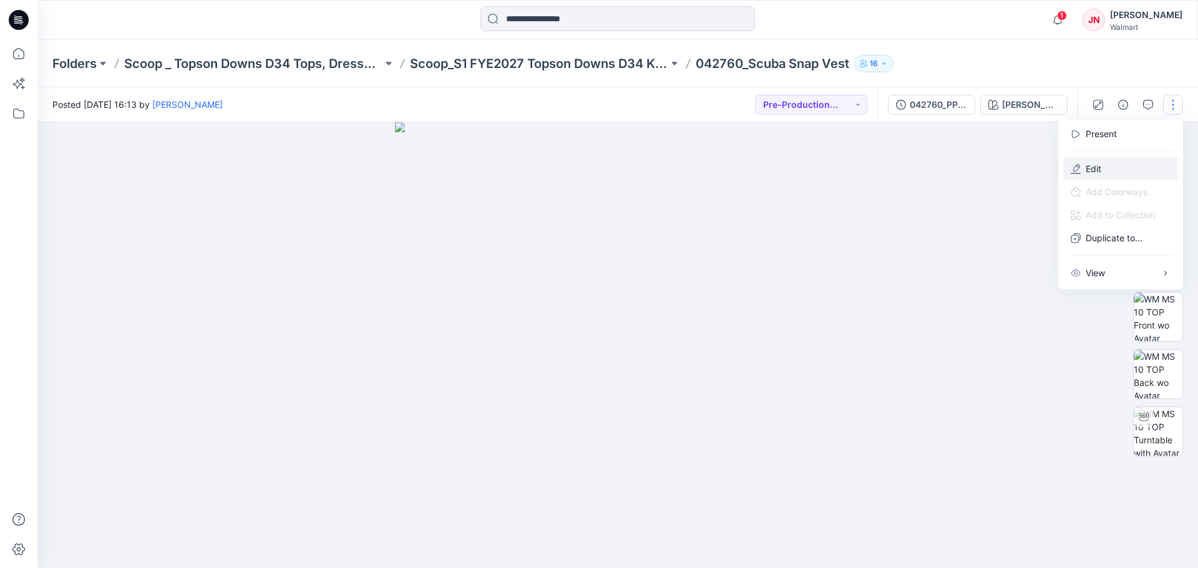
click at [1104, 167] on button "Edit" at bounding box center [1120, 168] width 115 height 23
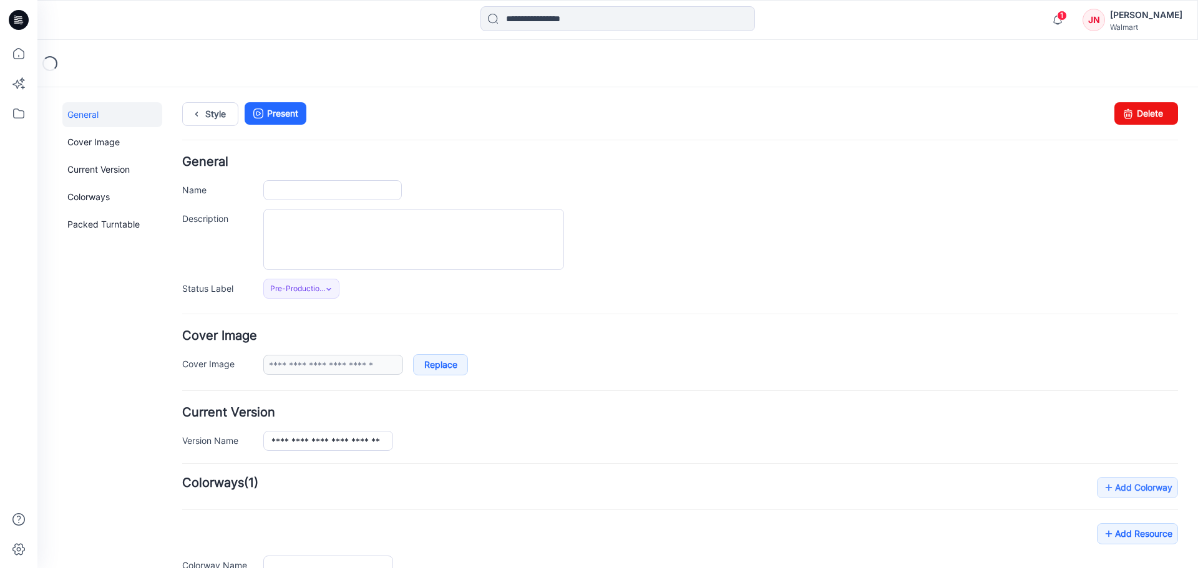
type input "**********"
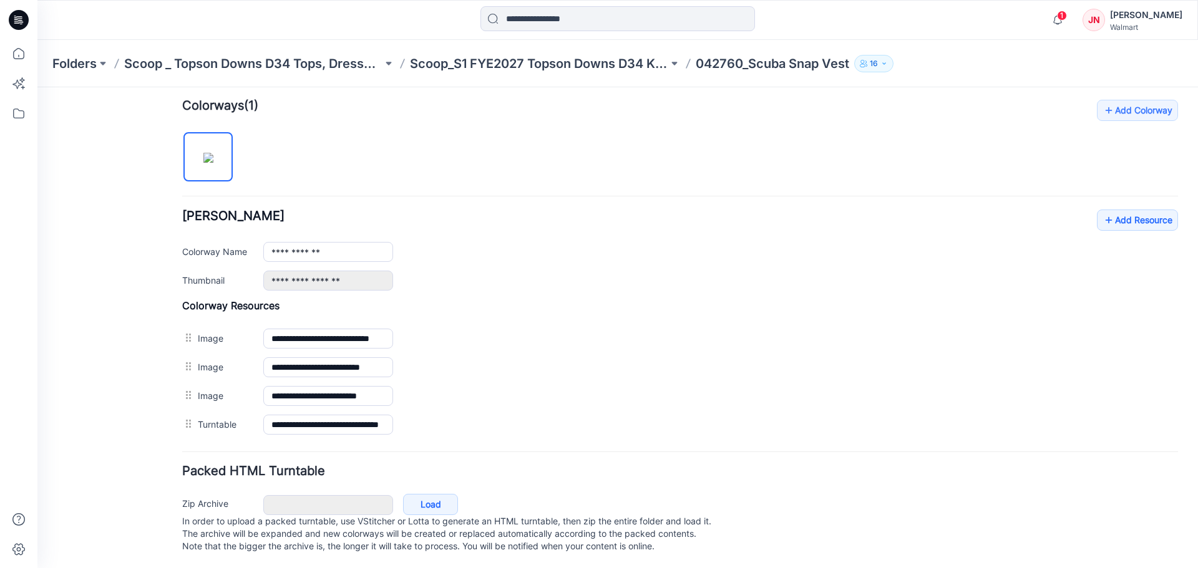
scroll to position [391, 0]
click at [1103, 209] on icon at bounding box center [1108, 219] width 12 height 20
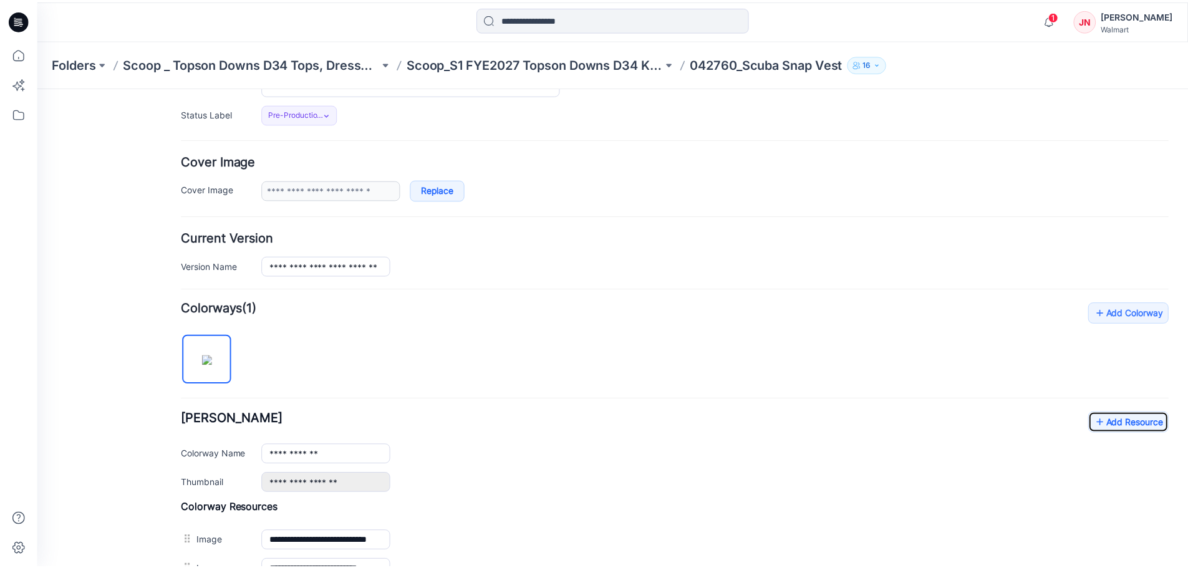
scroll to position [170, 0]
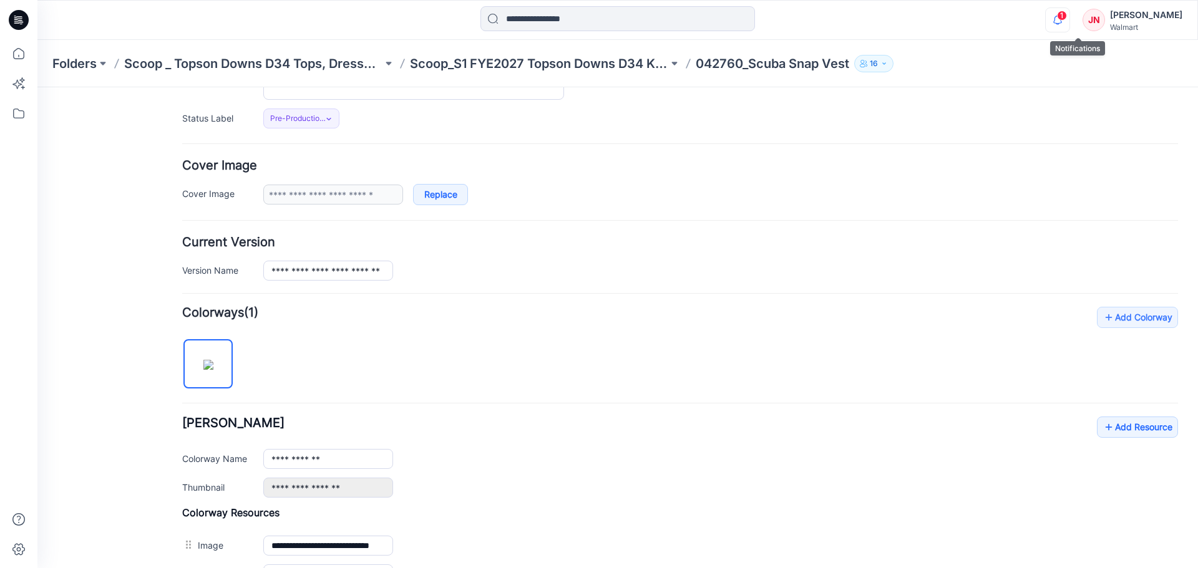
click at [1069, 12] on icon "button" at bounding box center [1057, 19] width 24 height 25
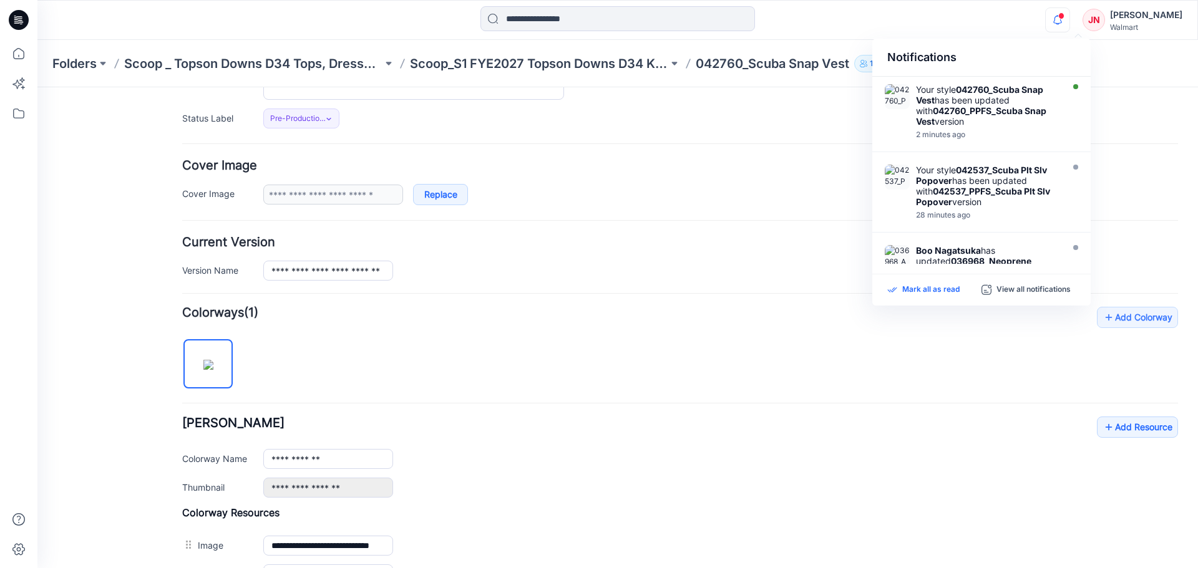
click at [939, 290] on p "Mark all as read" at bounding box center [930, 289] width 57 height 11
click at [568, 56] on p "Scoop_S1 FYE2027 Topson Downs D34 Knits/Woven" at bounding box center [539, 63] width 258 height 17
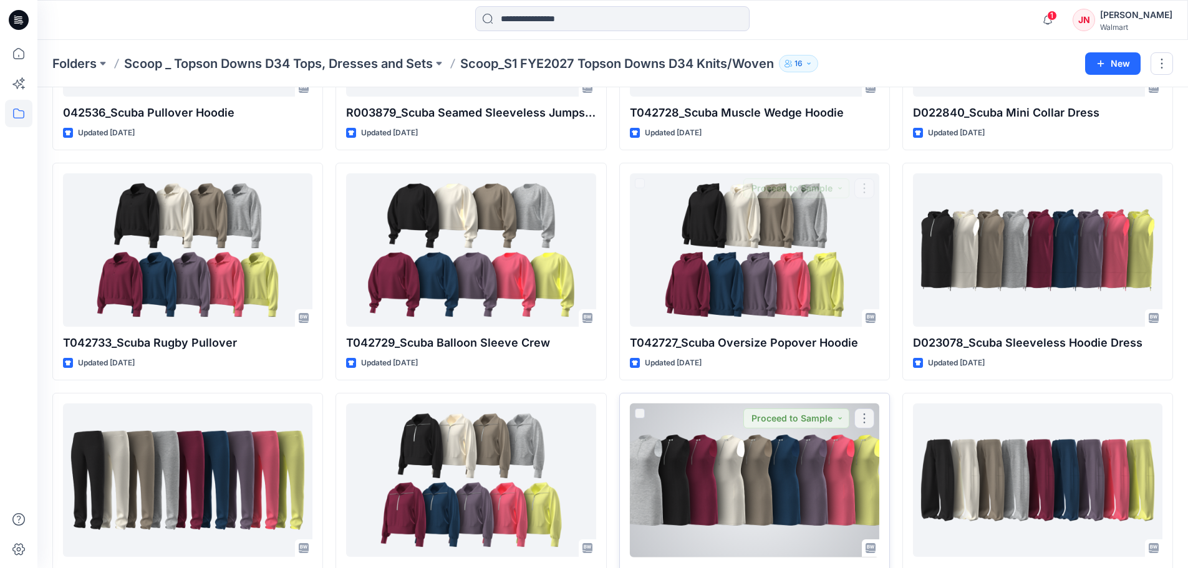
scroll to position [686, 0]
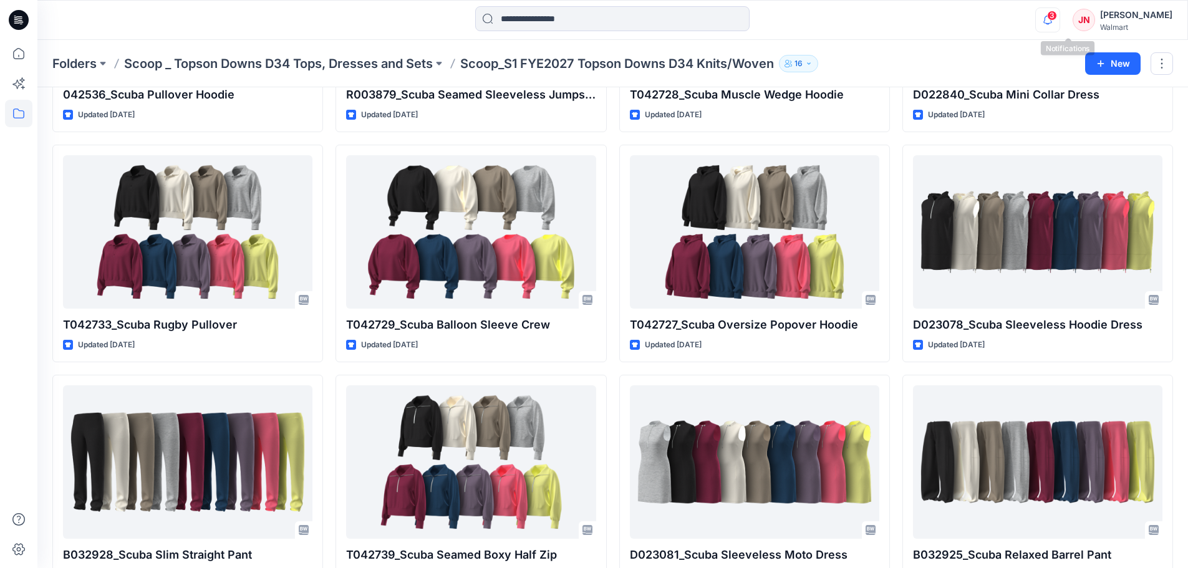
click at [1060, 22] on icon "button" at bounding box center [1048, 19] width 24 height 25
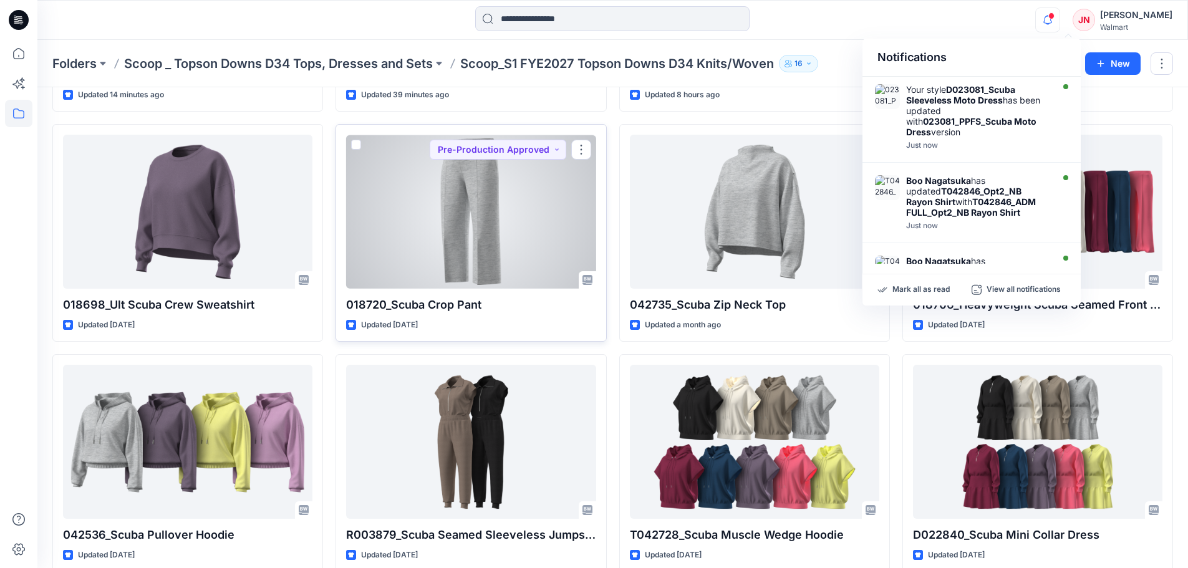
scroll to position [0, 0]
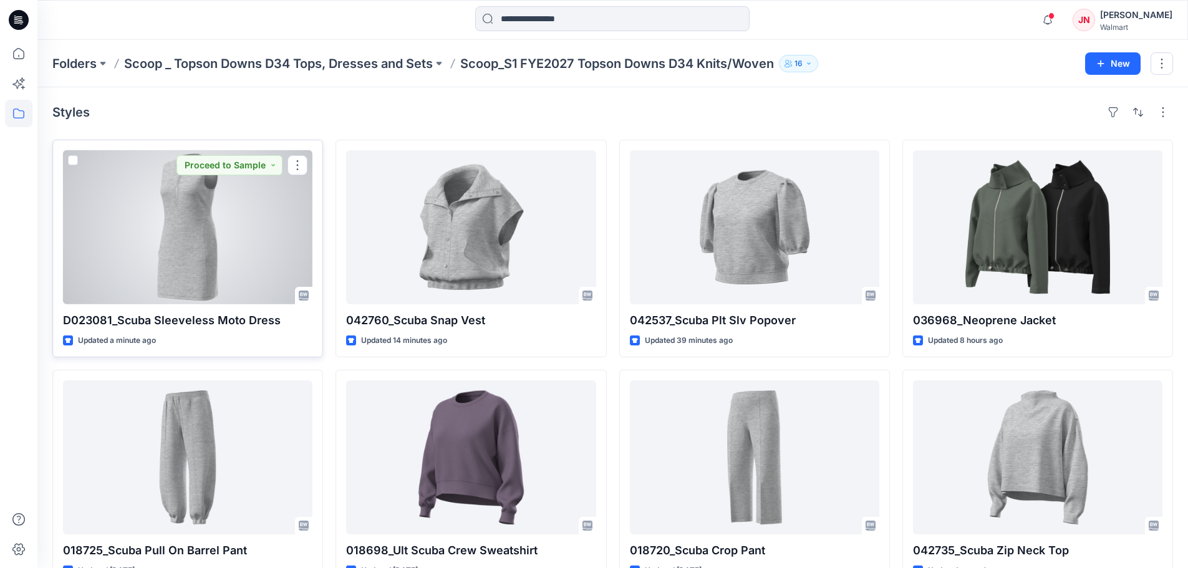
click at [216, 270] on div at bounding box center [187, 227] width 249 height 154
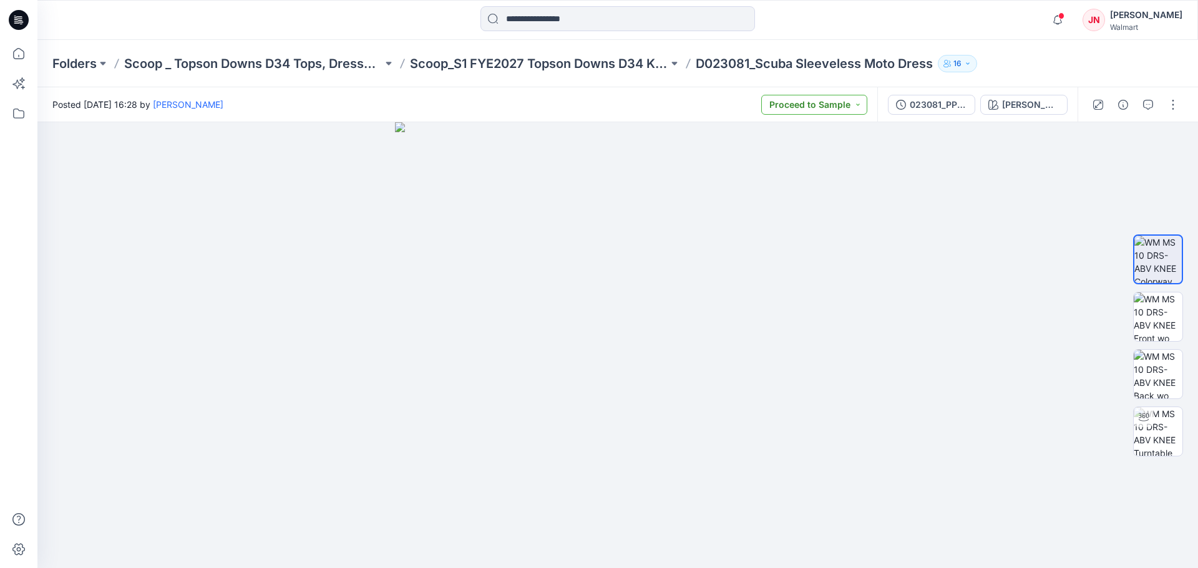
click at [786, 108] on button "Proceed to Sample" at bounding box center [814, 105] width 106 height 20
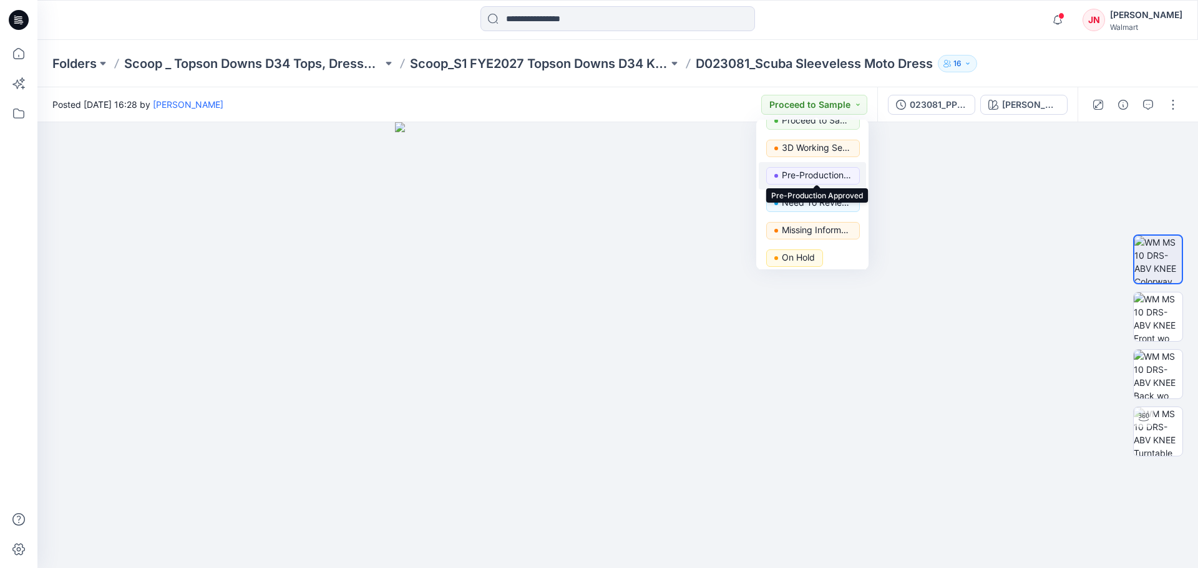
click at [789, 173] on p "Pre-Production Approved" at bounding box center [817, 175] width 70 height 16
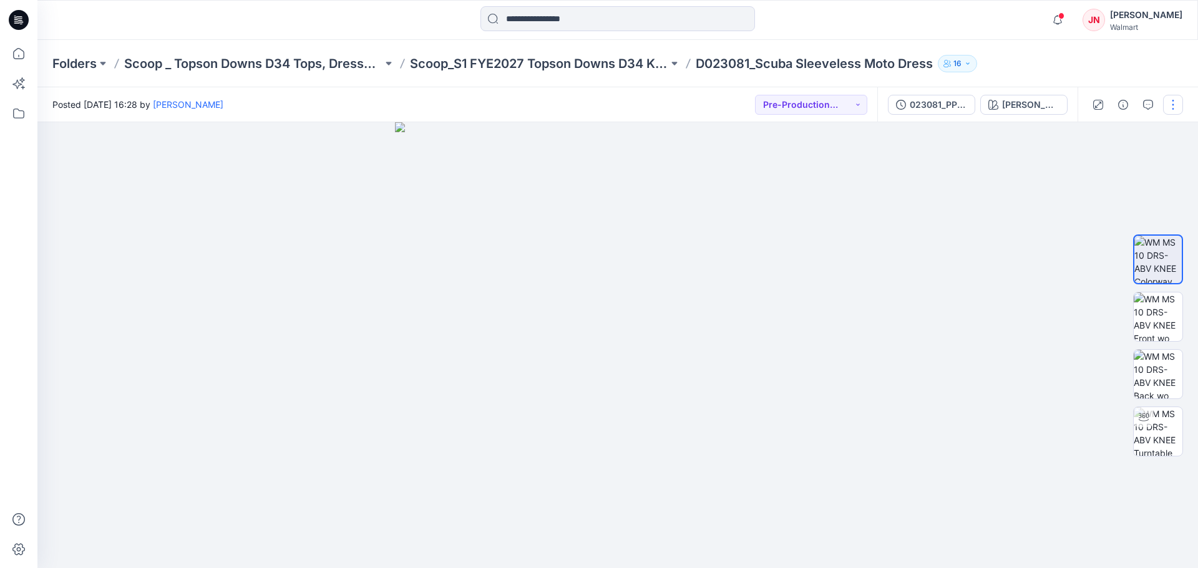
click at [1172, 102] on button "button" at bounding box center [1173, 105] width 20 height 20
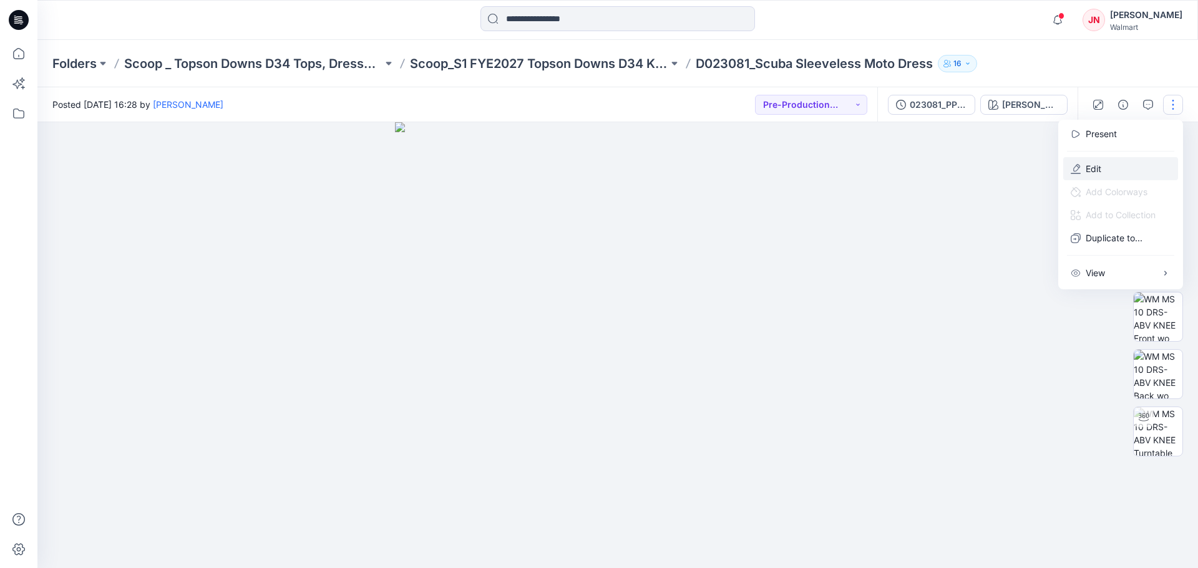
click at [1072, 164] on icon "button" at bounding box center [1075, 169] width 10 height 10
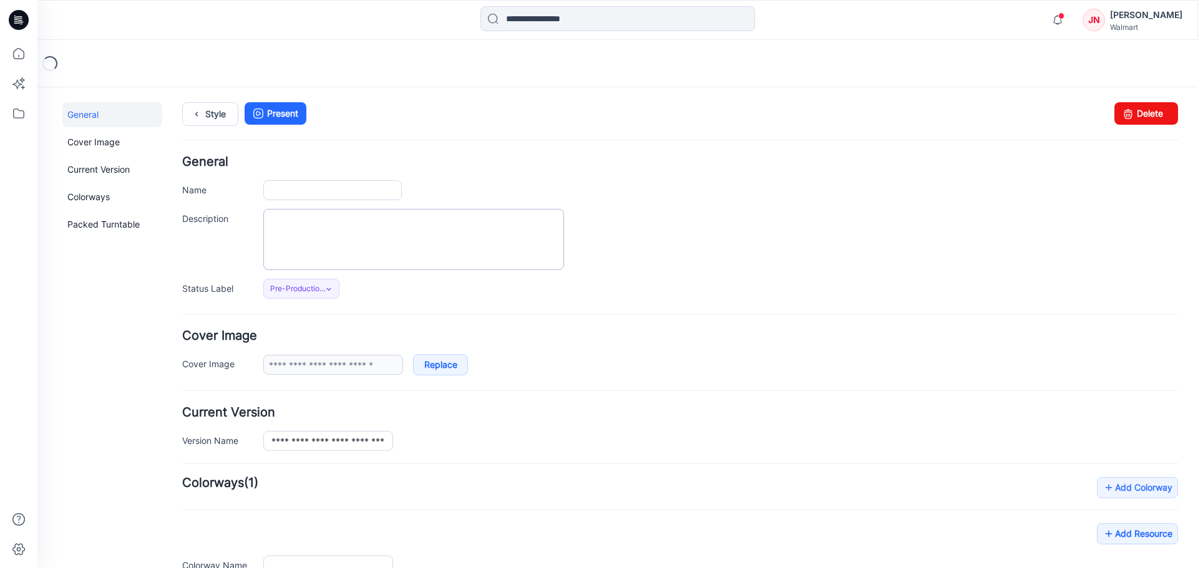
type input "**********"
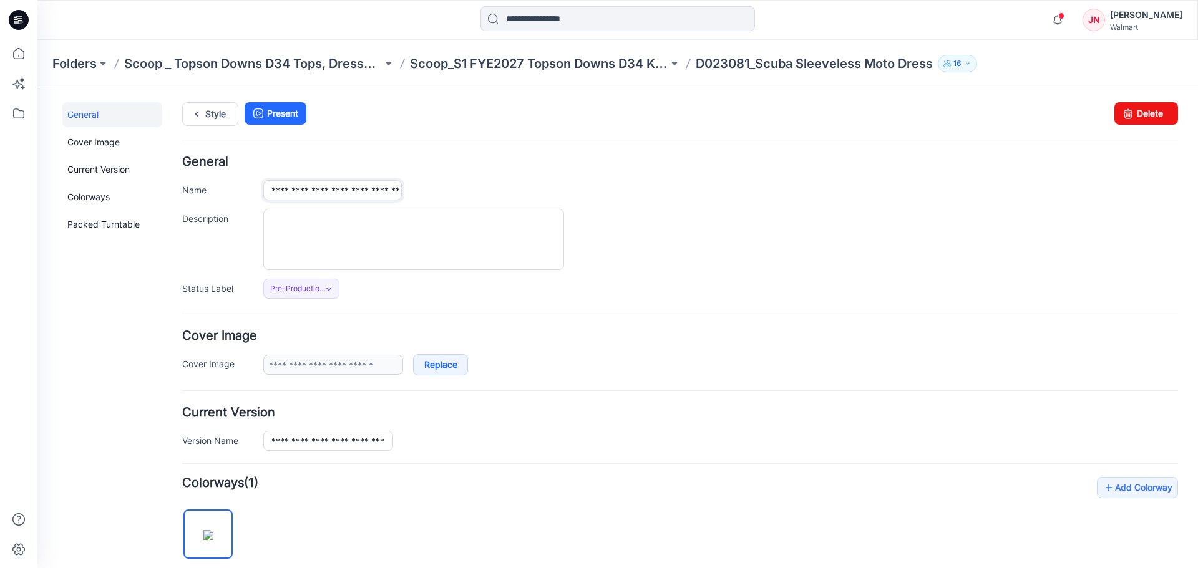
click at [308, 191] on input "**********" at bounding box center [332, 190] width 138 height 20
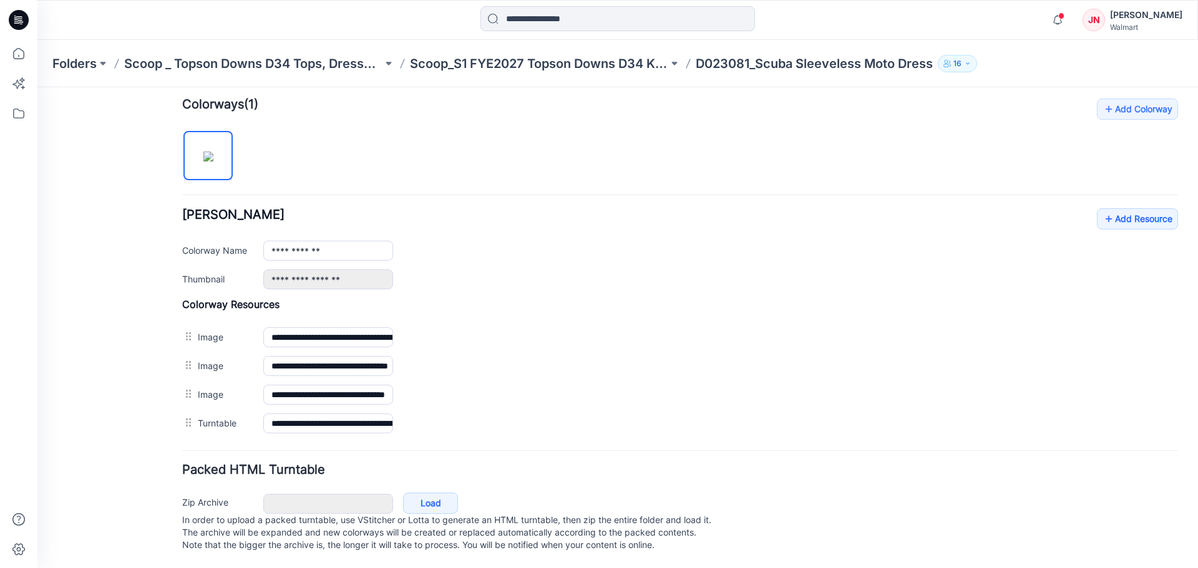
scroll to position [391, 0]
type input "**********"
click at [1112, 208] on link "Add Resource" at bounding box center [1136, 218] width 81 height 21
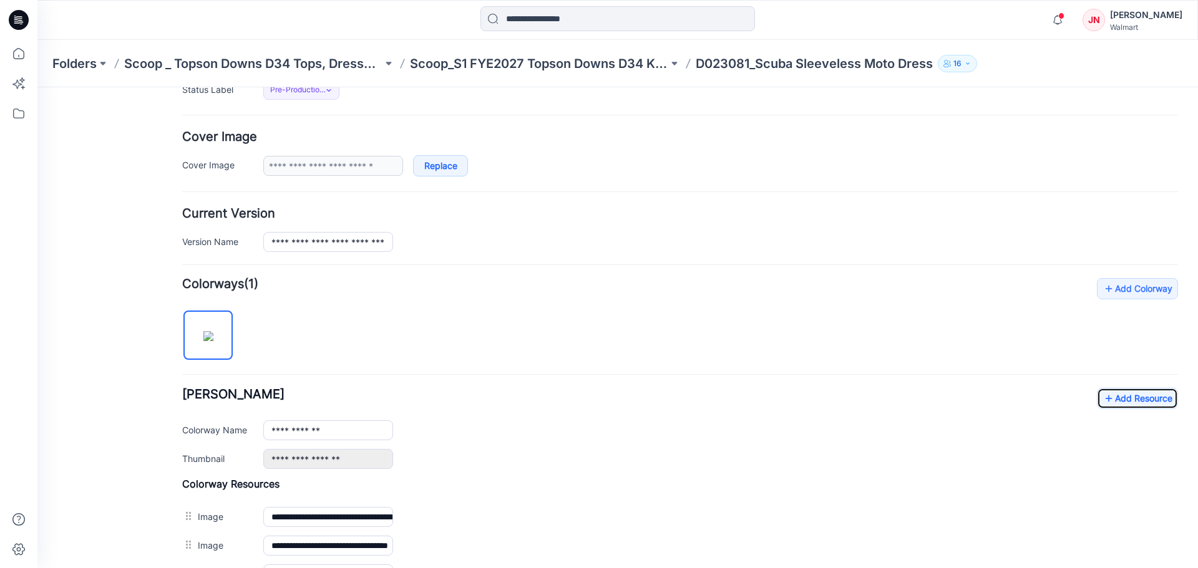
scroll to position [0, 0]
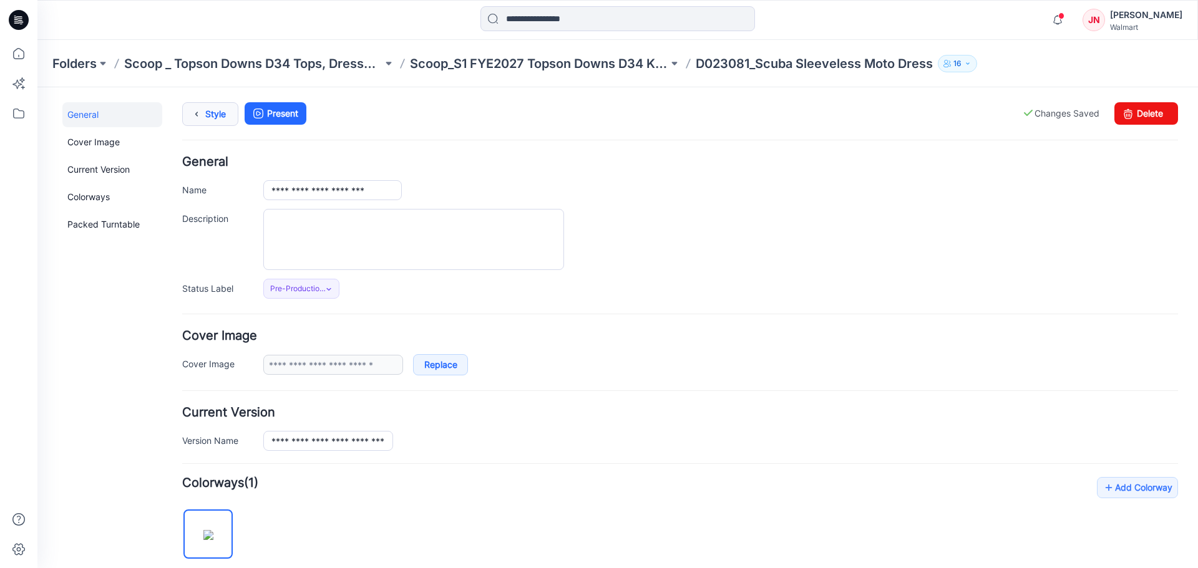
click at [218, 124] on link "Style" at bounding box center [210, 114] width 56 height 24
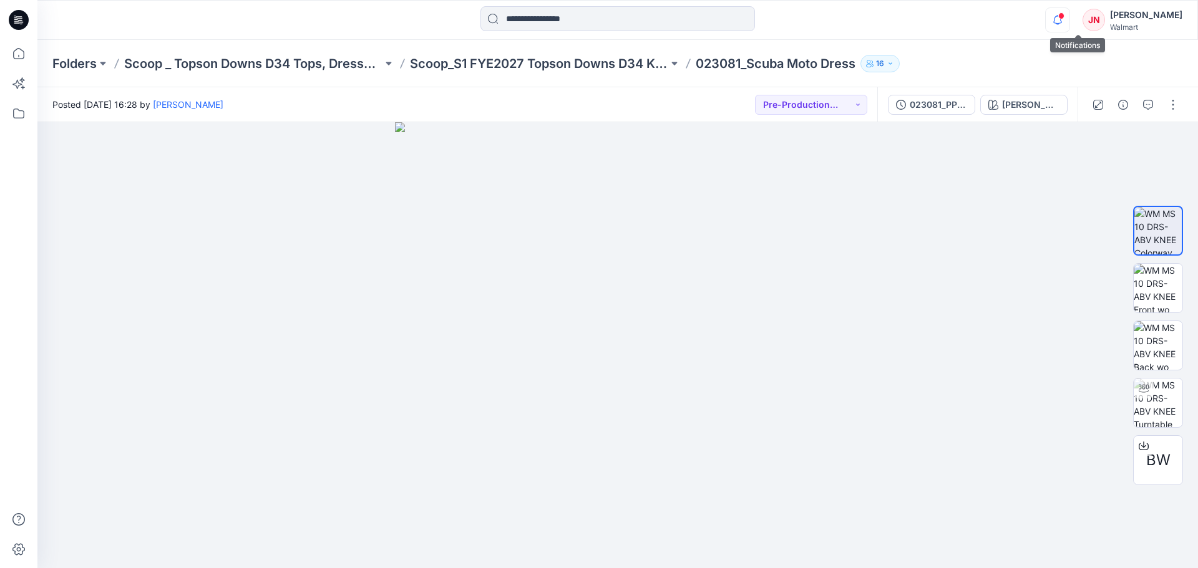
click at [1069, 16] on icon "button" at bounding box center [1057, 19] width 24 height 25
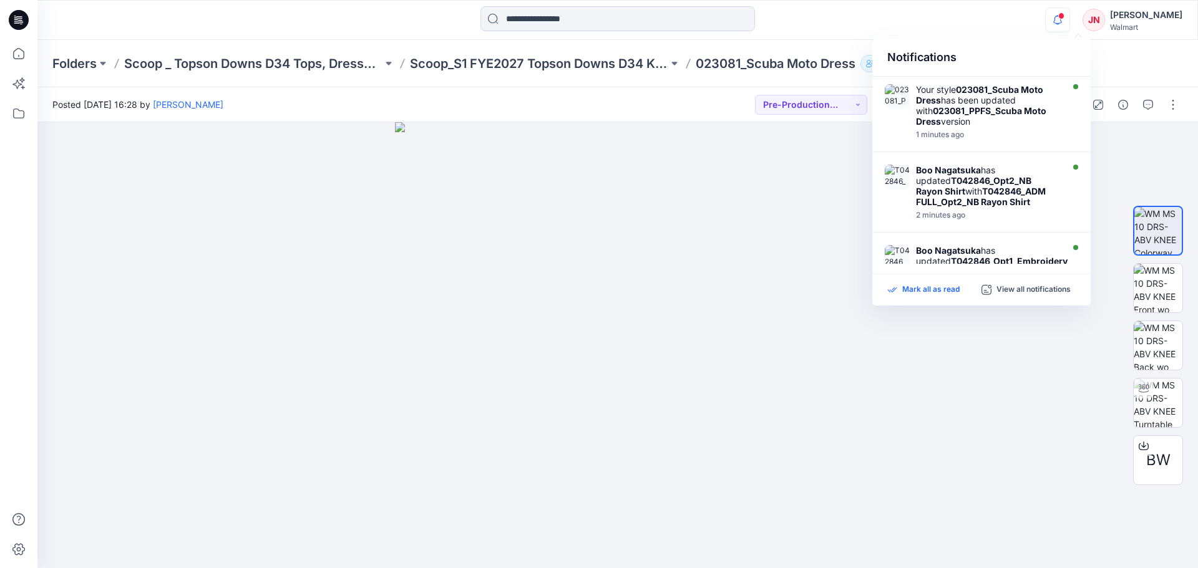
click at [924, 289] on p "Mark all as read" at bounding box center [930, 289] width 57 height 11
click at [548, 71] on p "Scoop_S1 FYE2027 Topson Downs D34 Knits/Woven" at bounding box center [539, 63] width 258 height 17
